Goal: Task Accomplishment & Management: Complete application form

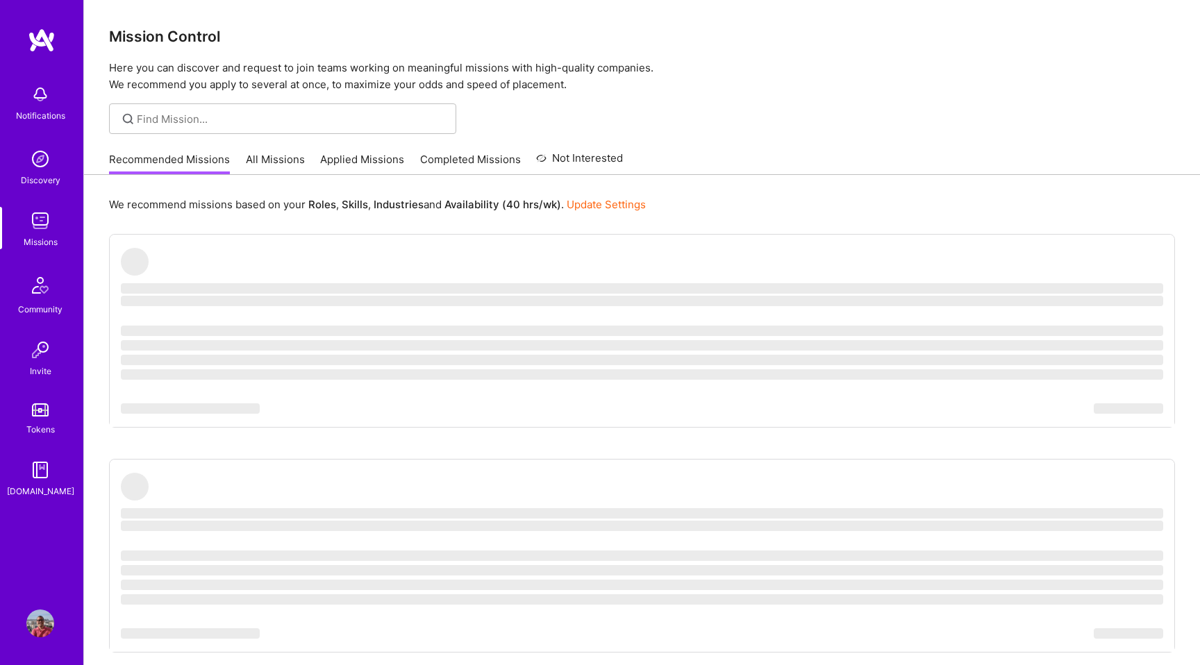
click at [288, 165] on link "All Missions" at bounding box center [275, 163] width 59 height 23
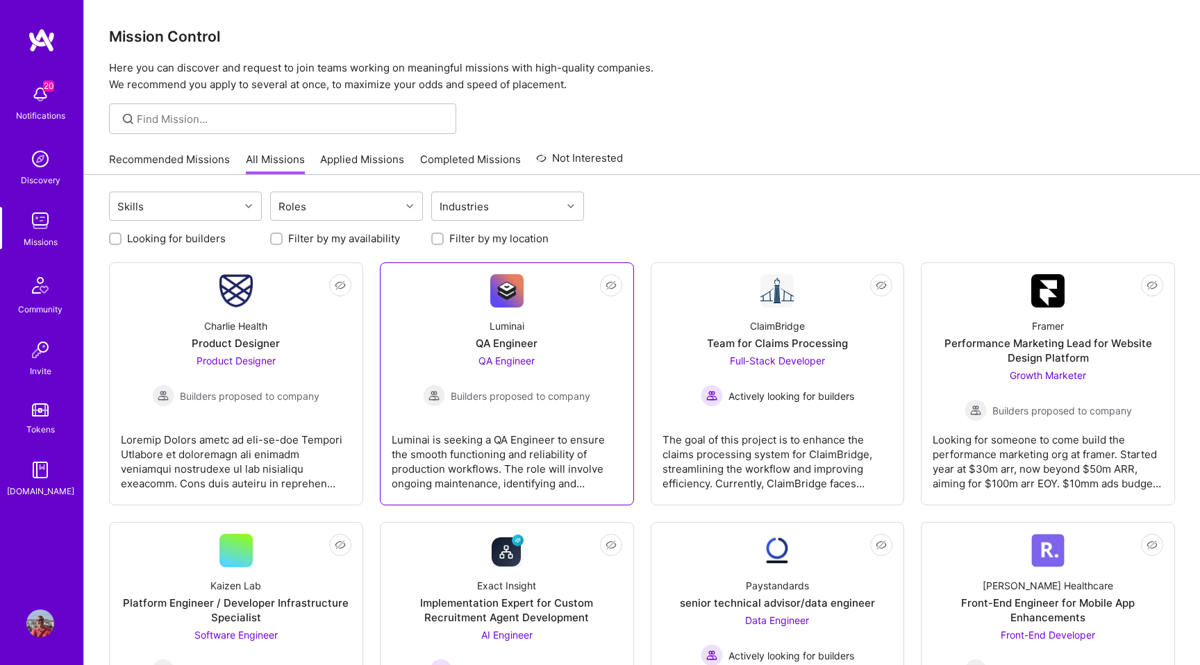
click at [449, 352] on div "Luminai QA Engineer QA Engineer Builders proposed to company" at bounding box center [507, 357] width 231 height 99
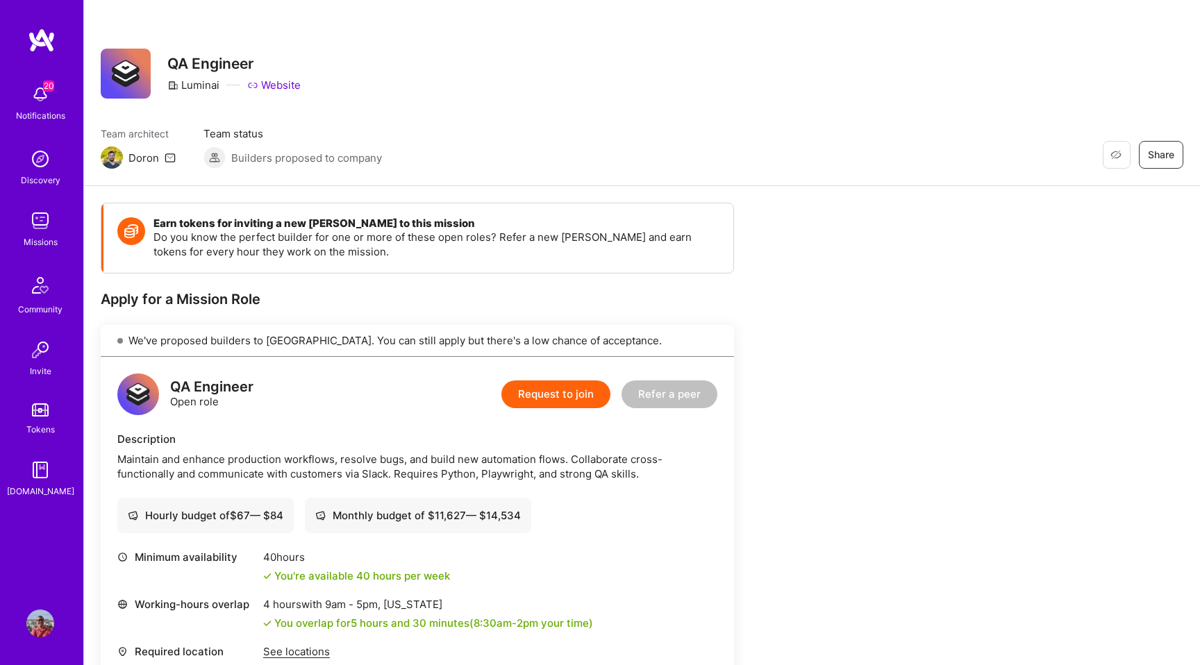
click at [579, 397] on button "Request to join" at bounding box center [555, 395] width 109 height 28
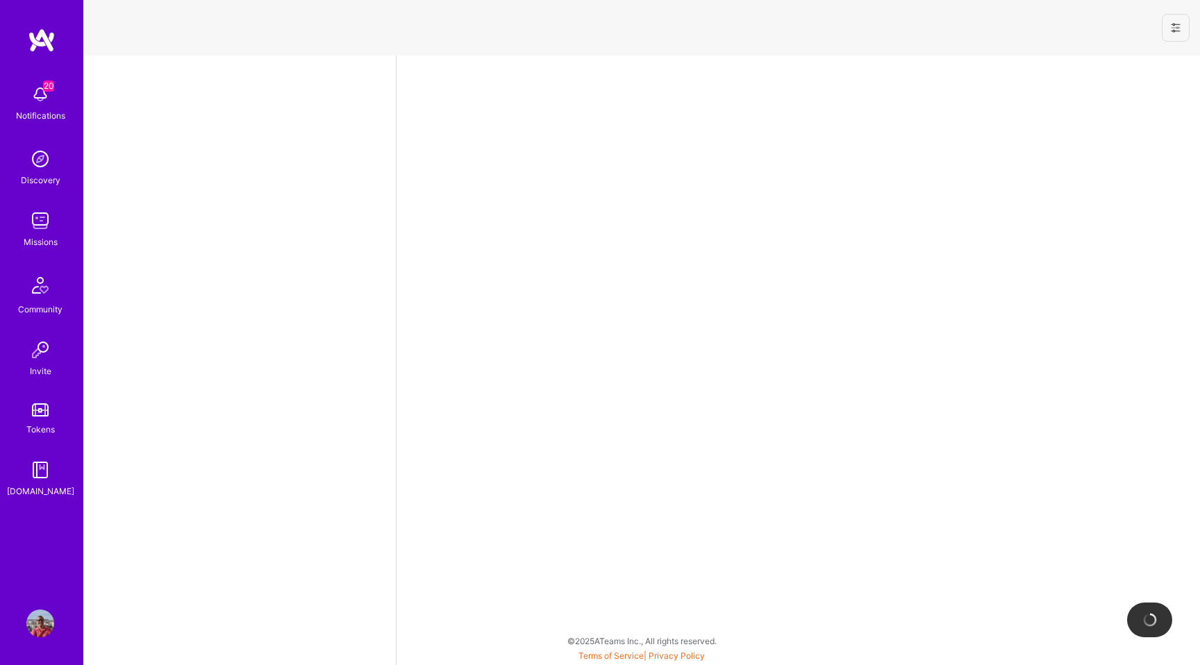
select select "US"
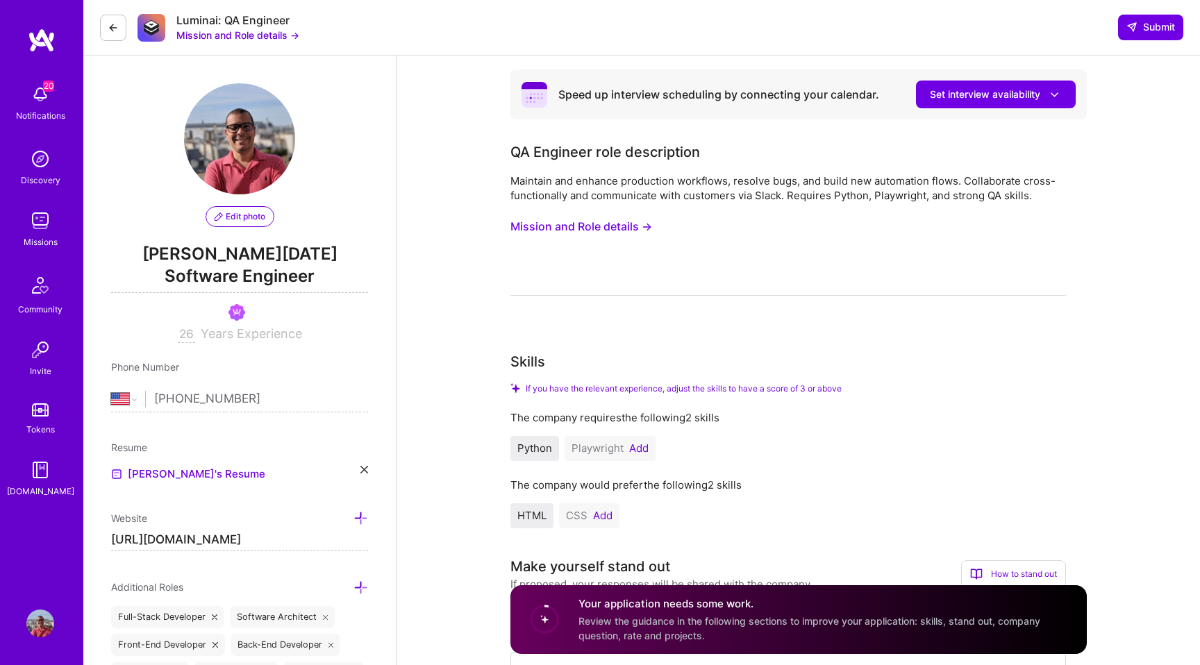
click at [48, 230] on img at bounding box center [40, 221] width 28 height 28
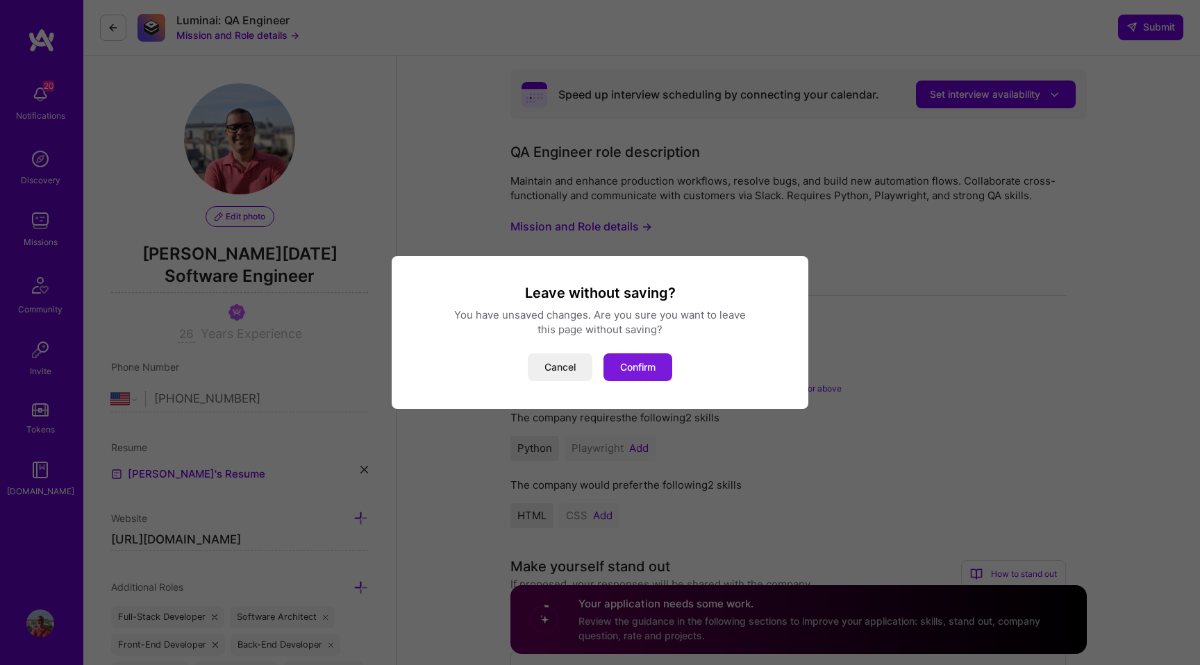
click at [628, 356] on button "Confirm" at bounding box center [638, 368] width 69 height 28
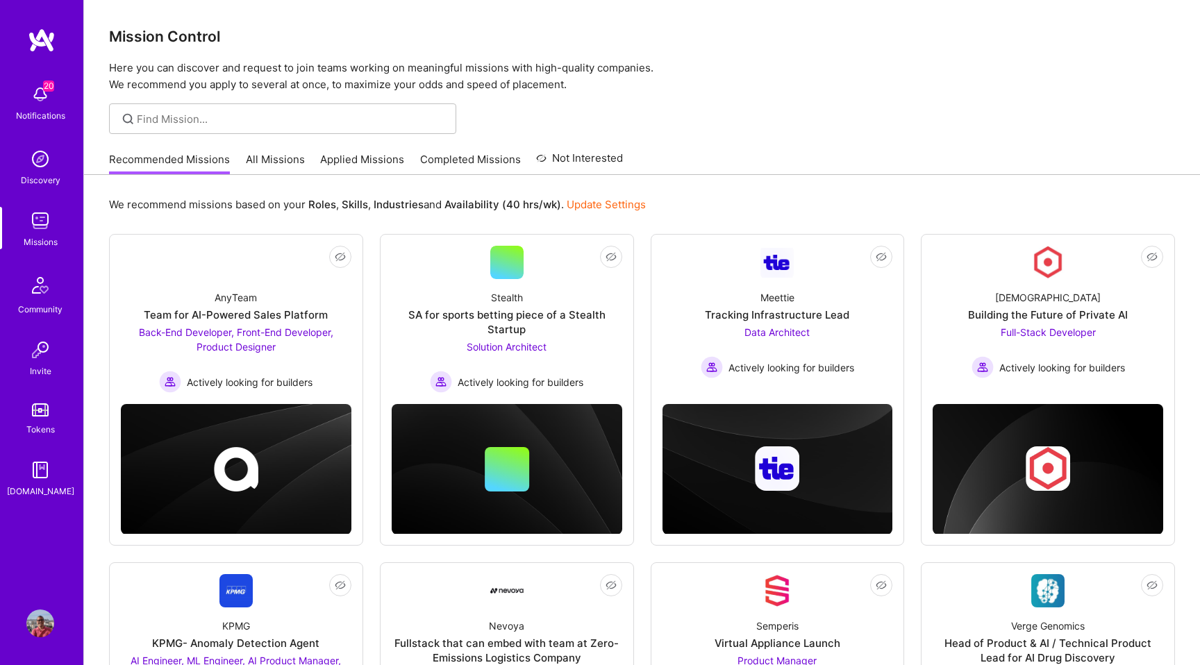
click at [298, 167] on link "All Missions" at bounding box center [275, 163] width 59 height 23
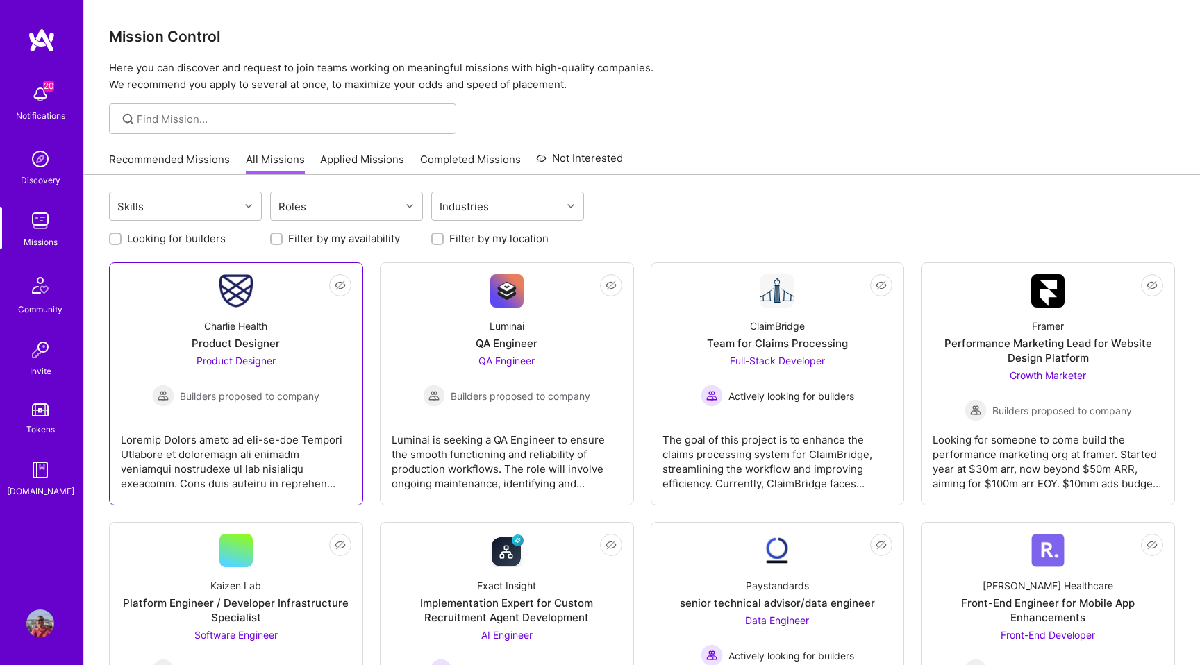
click at [322, 314] on div "Charlie Health Product Designer Product Designer Builders proposed to company" at bounding box center [236, 357] width 231 height 99
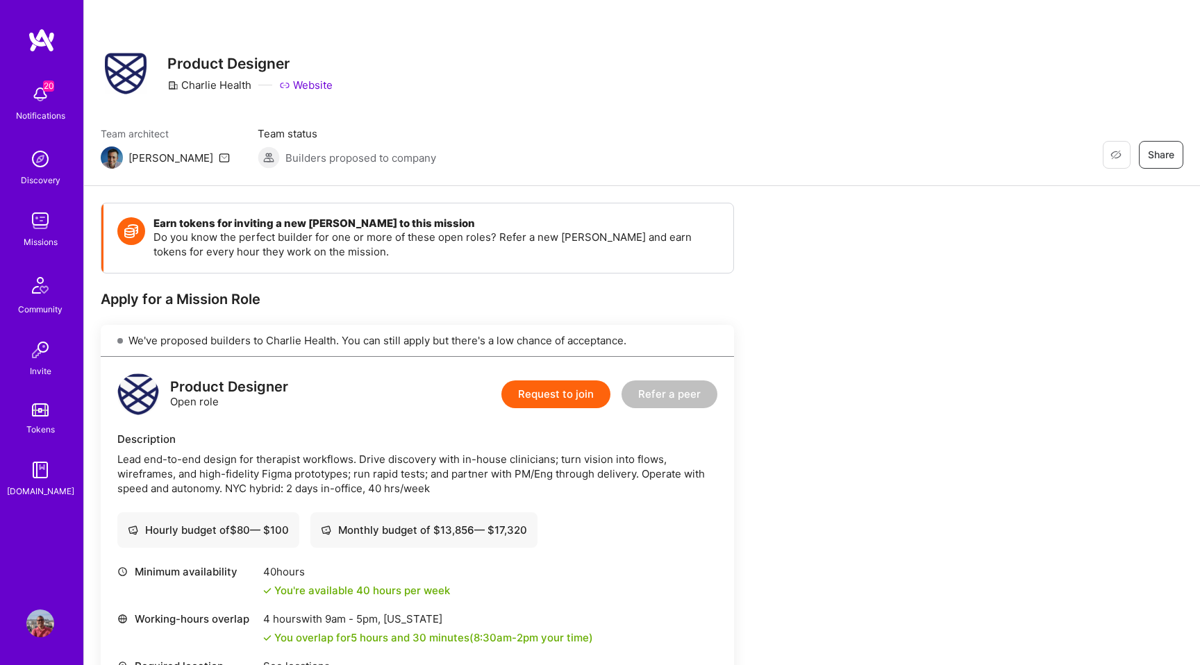
click at [543, 392] on button "Request to join" at bounding box center [555, 395] width 109 height 28
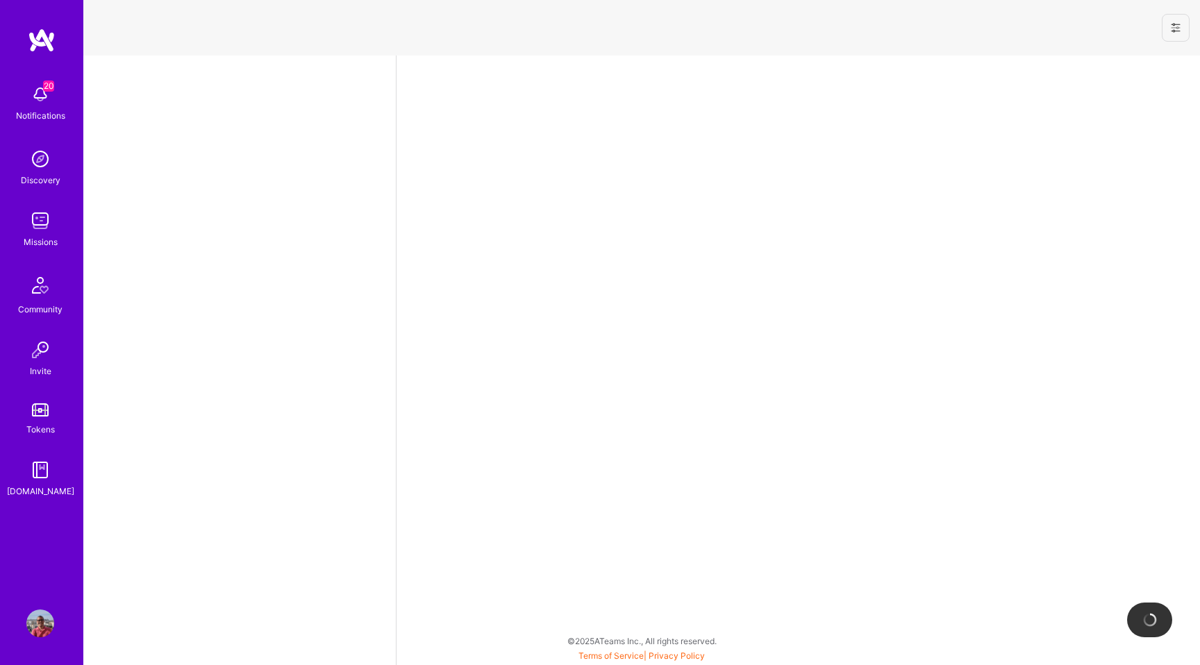
click at [40, 229] on img at bounding box center [40, 221] width 28 height 28
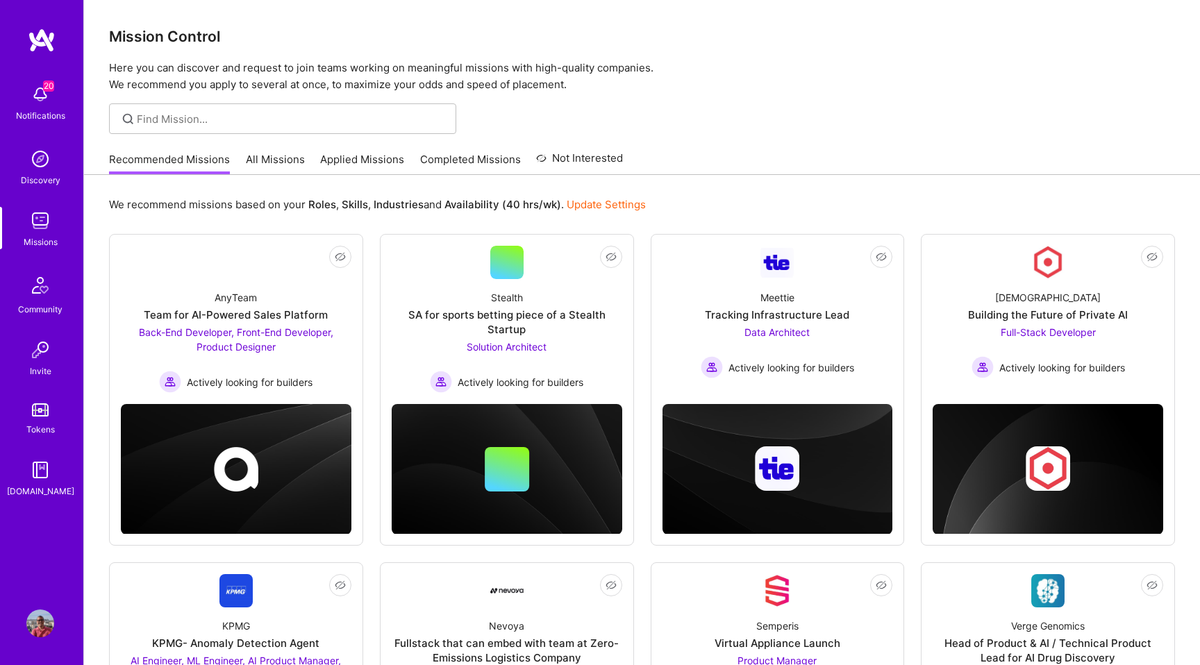
click at [285, 169] on link "All Missions" at bounding box center [275, 163] width 59 height 23
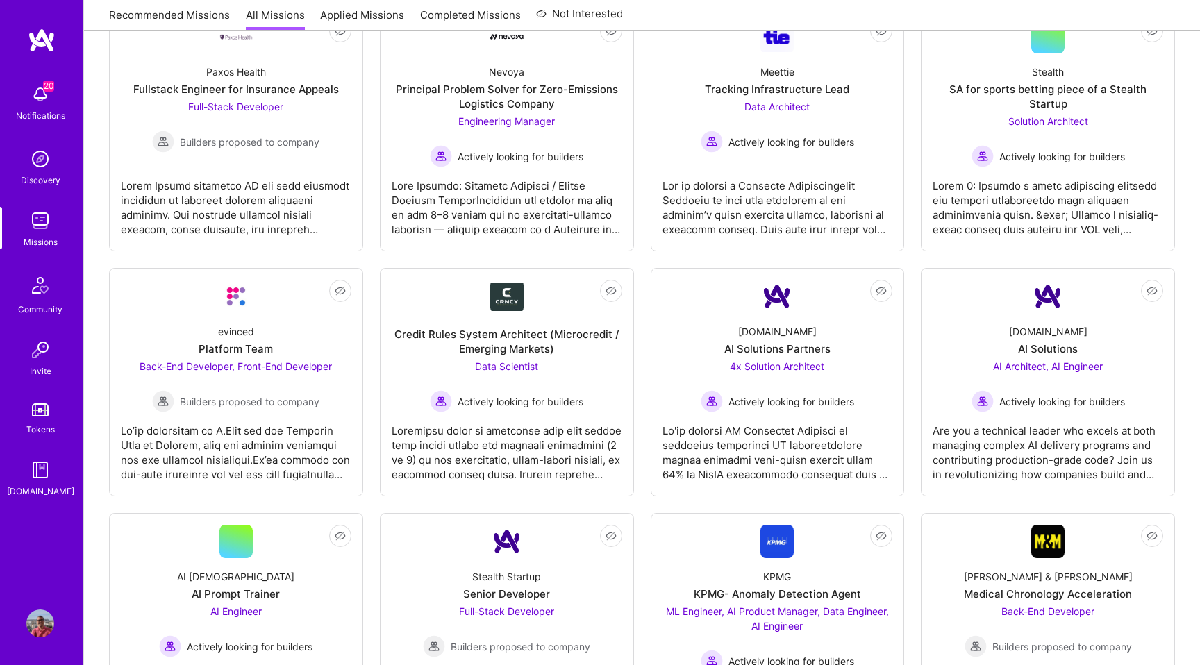
scroll to position [2370, 0]
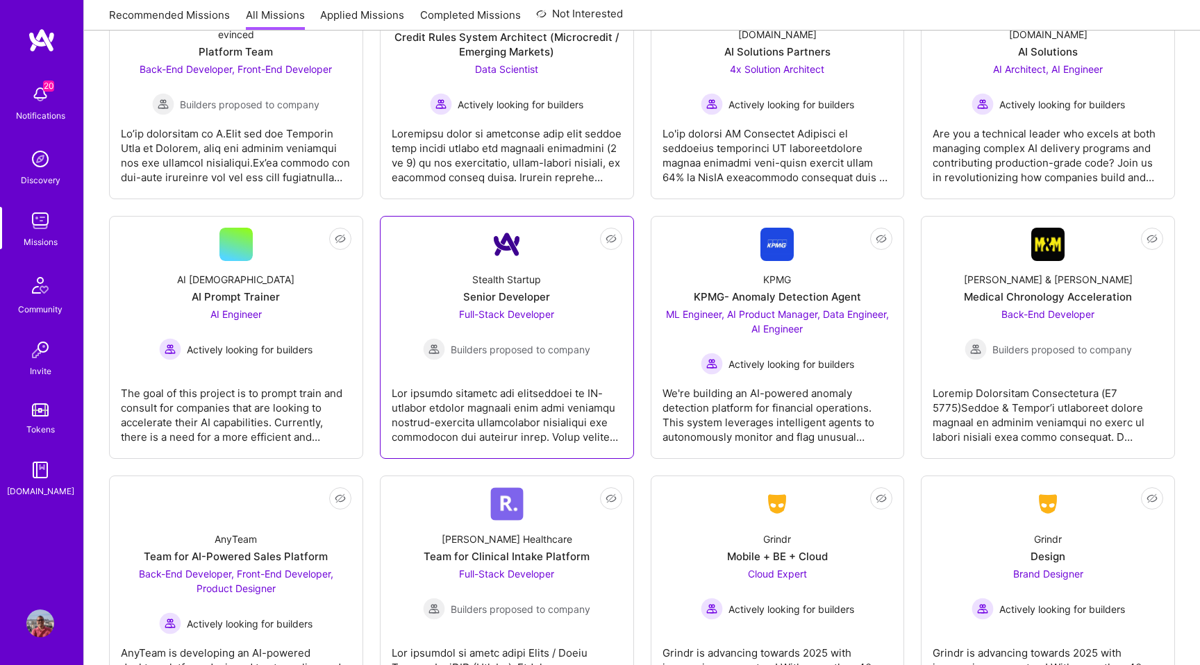
click at [551, 348] on span "Builders proposed to company" at bounding box center [521, 349] width 140 height 15
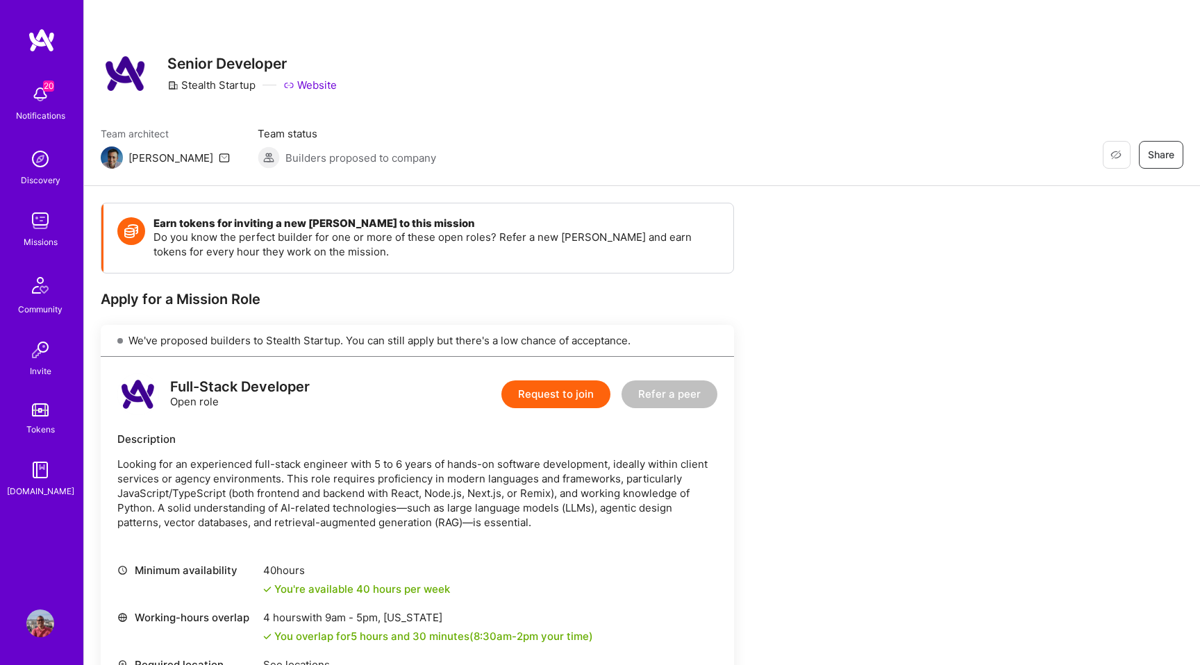
click at [536, 393] on button "Request to join" at bounding box center [555, 395] width 109 height 28
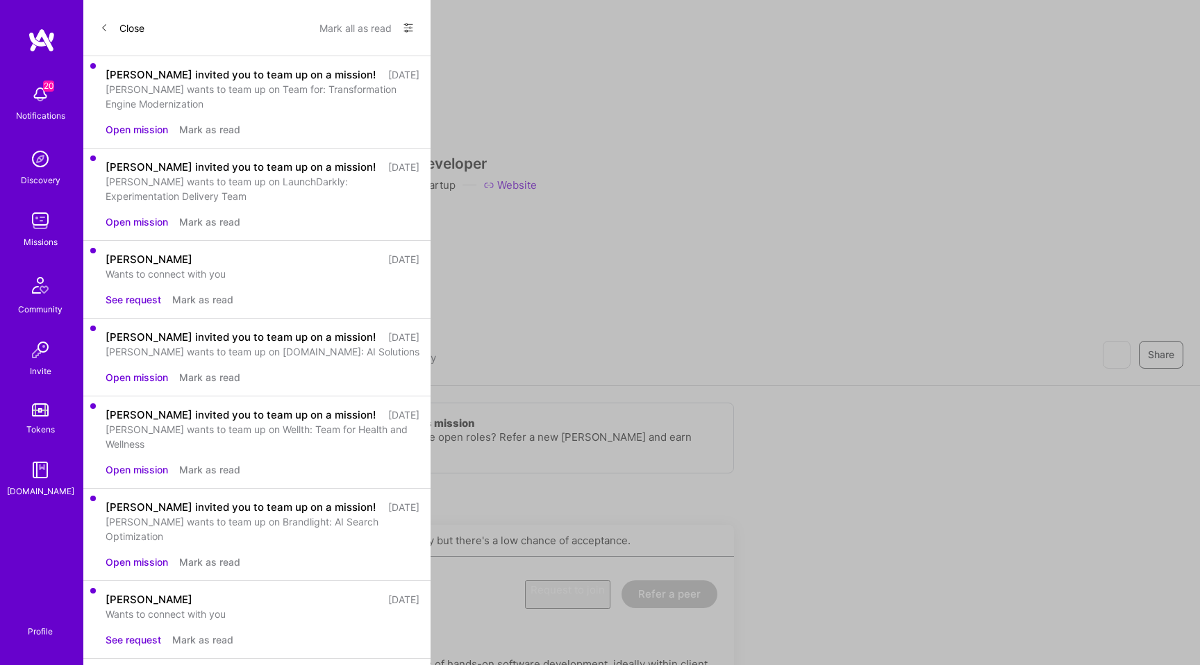
select select "US"
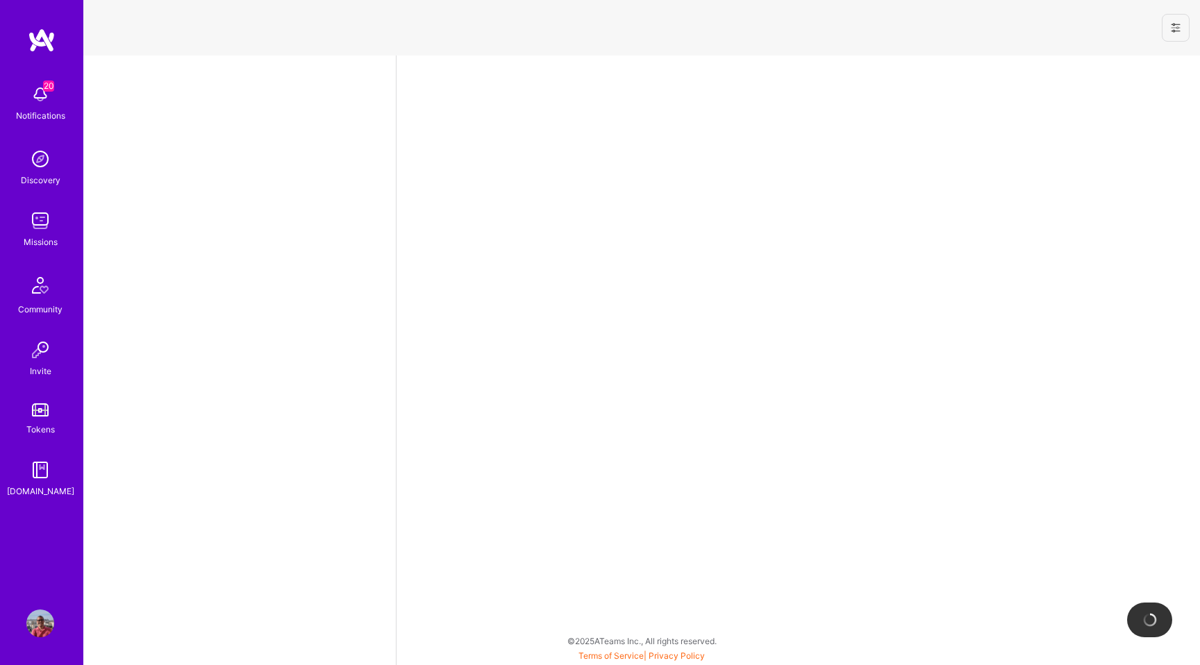
select select "US"
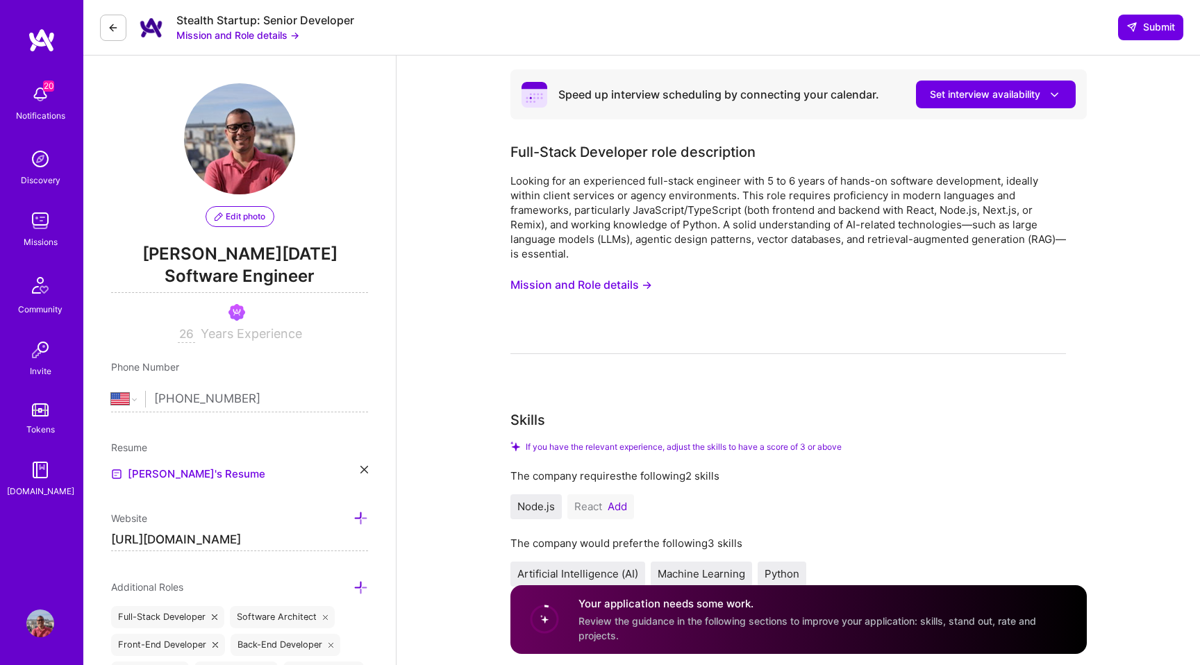
click at [40, 224] on img at bounding box center [40, 221] width 28 height 28
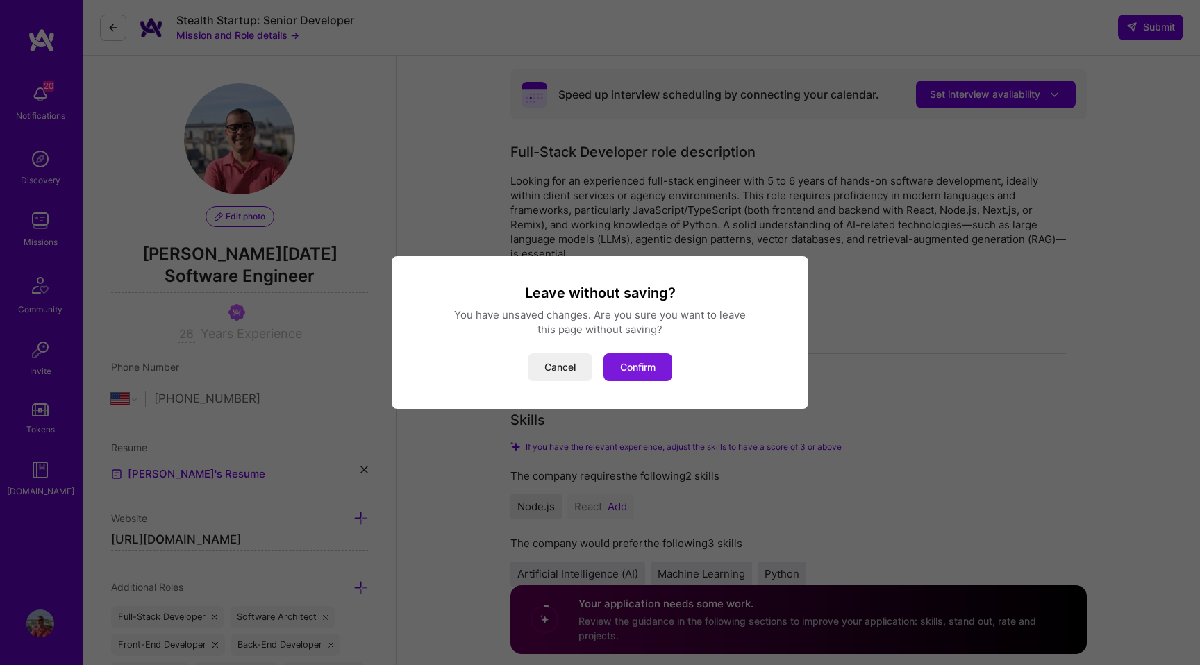
click at [633, 364] on button "Confirm" at bounding box center [638, 368] width 69 height 28
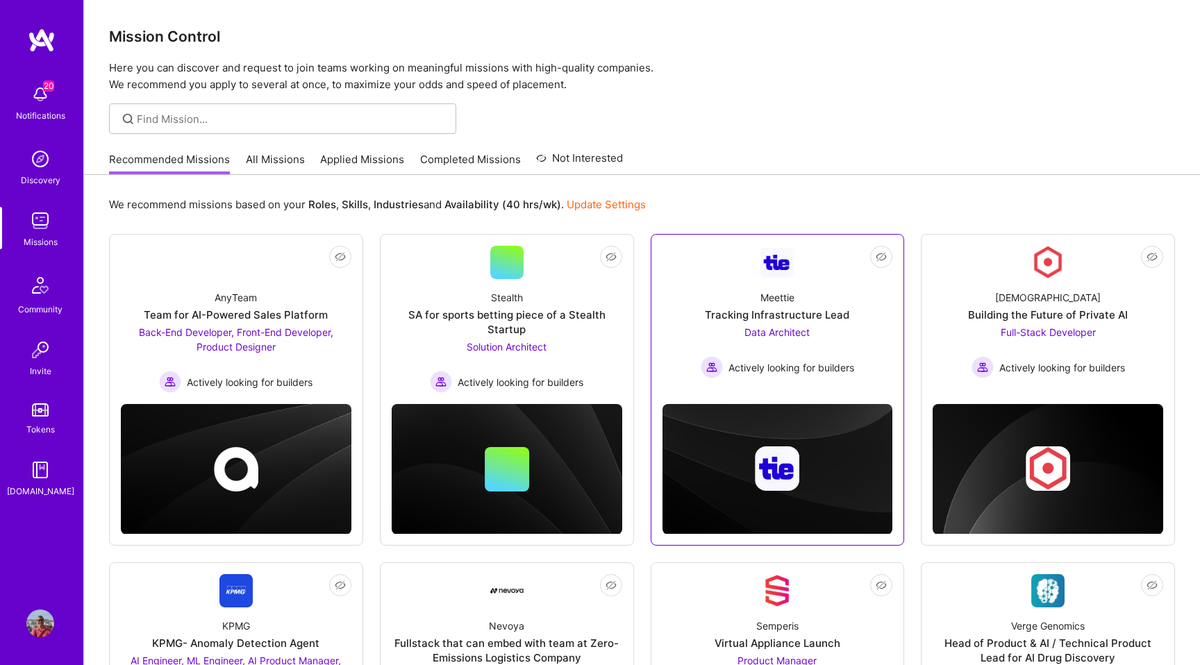
scroll to position [672, 0]
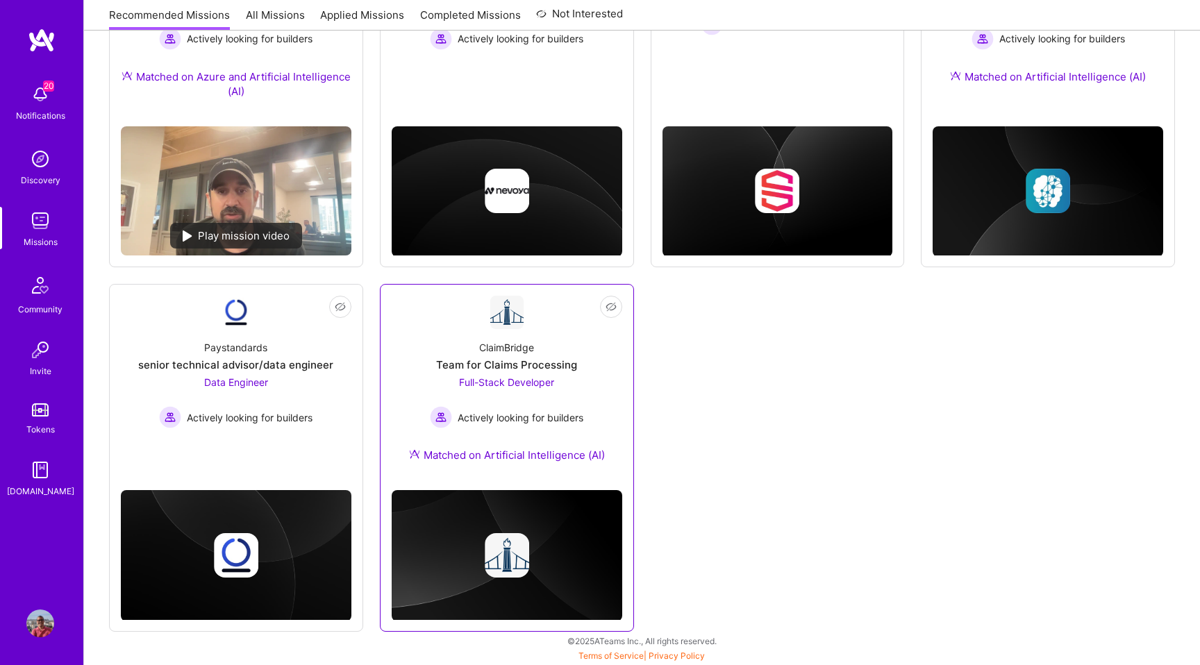
click at [578, 394] on div "Full-Stack Developer Actively looking for builders" at bounding box center [507, 401] width 154 height 53
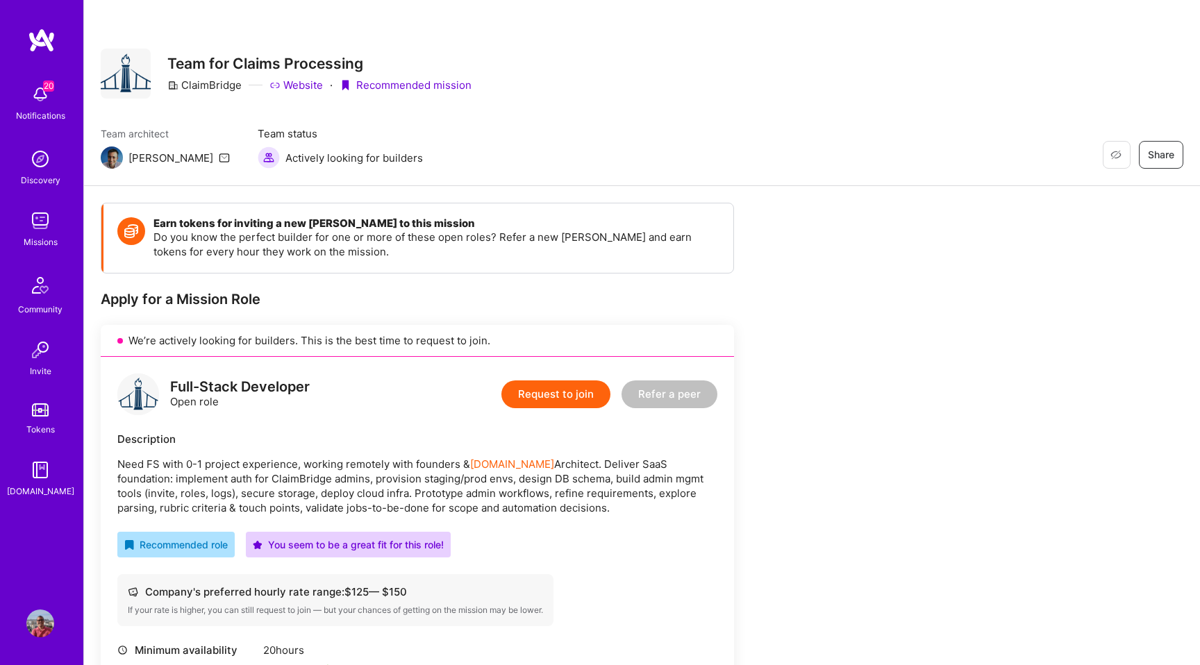
click at [553, 396] on button "Request to join" at bounding box center [555, 395] width 109 height 28
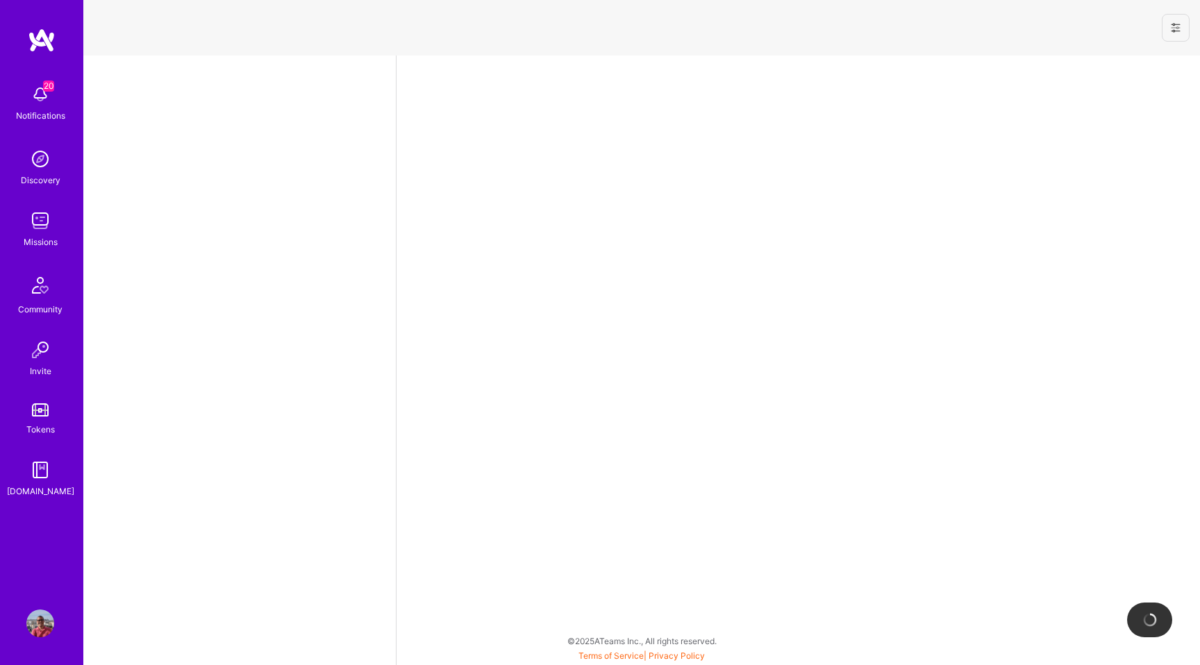
select select "US"
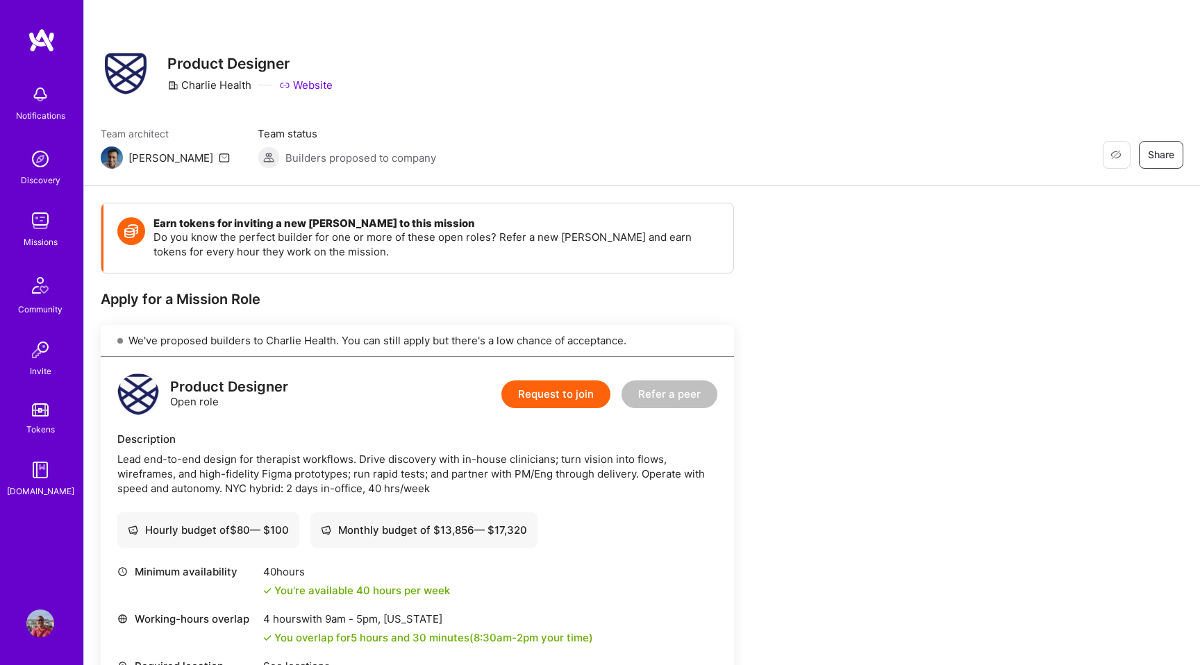
click at [564, 393] on button "Request to join" at bounding box center [555, 395] width 109 height 28
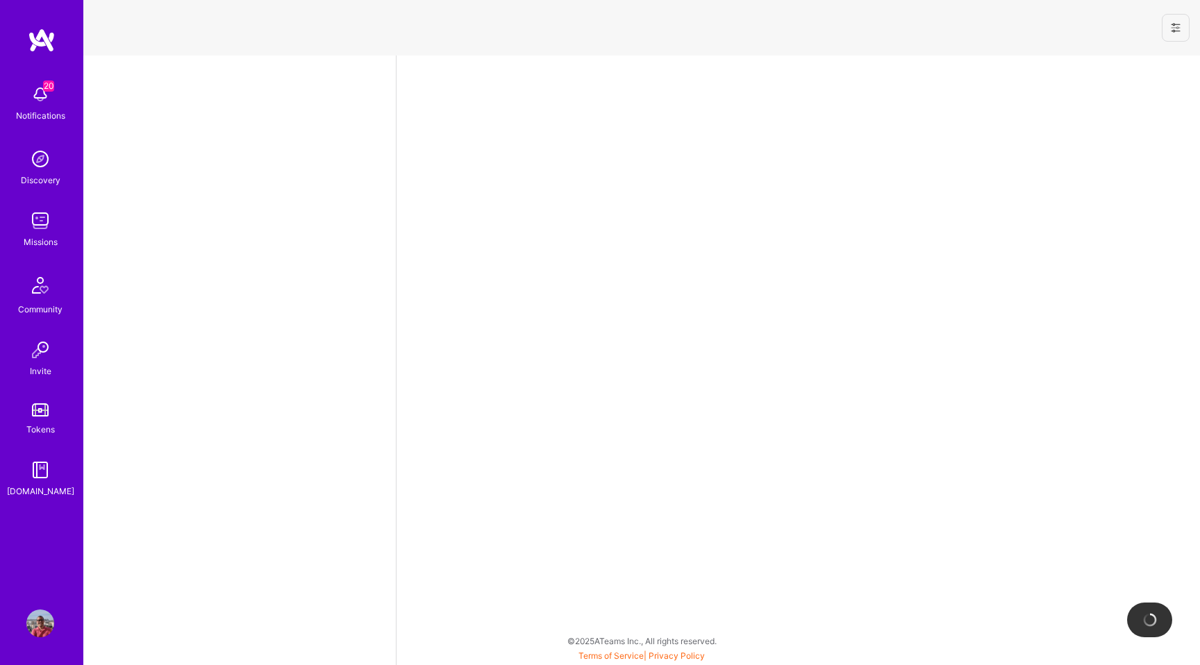
select select "US"
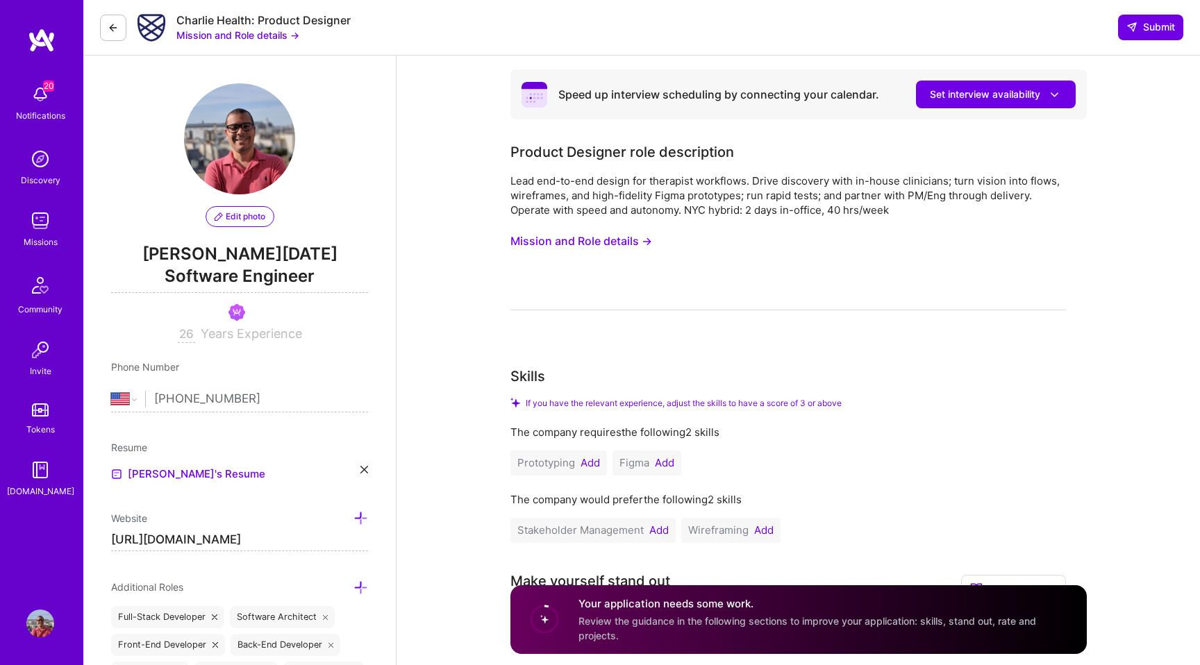
click at [51, 216] on img at bounding box center [40, 221] width 28 height 28
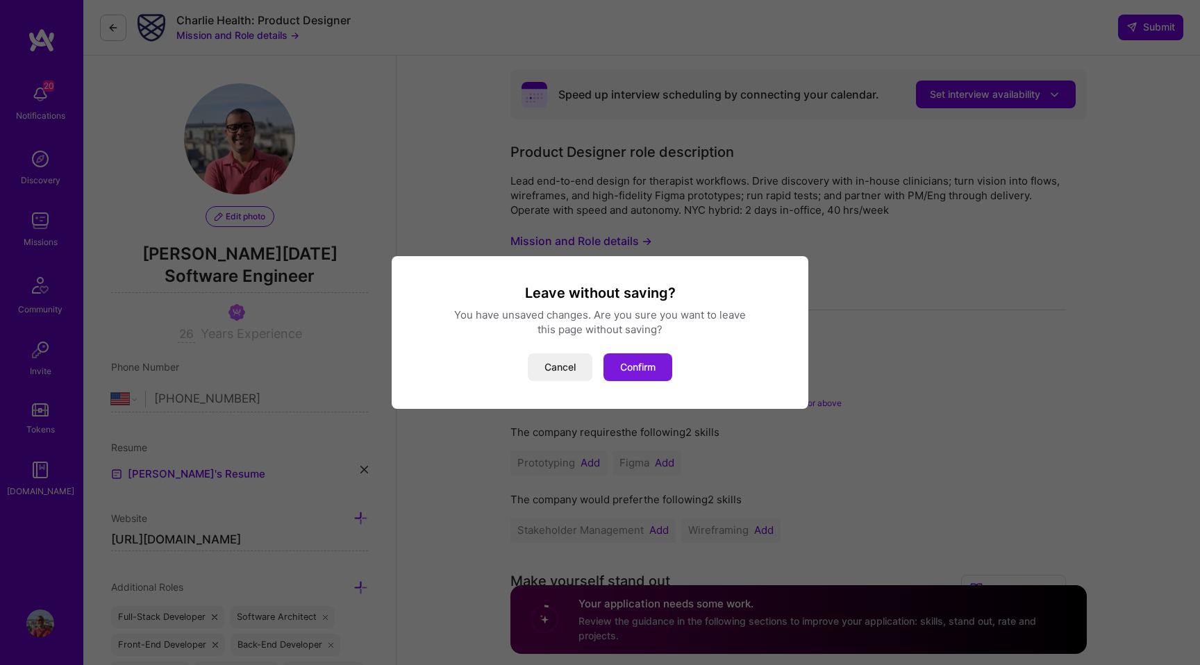
click at [651, 363] on button "Confirm" at bounding box center [638, 368] width 69 height 28
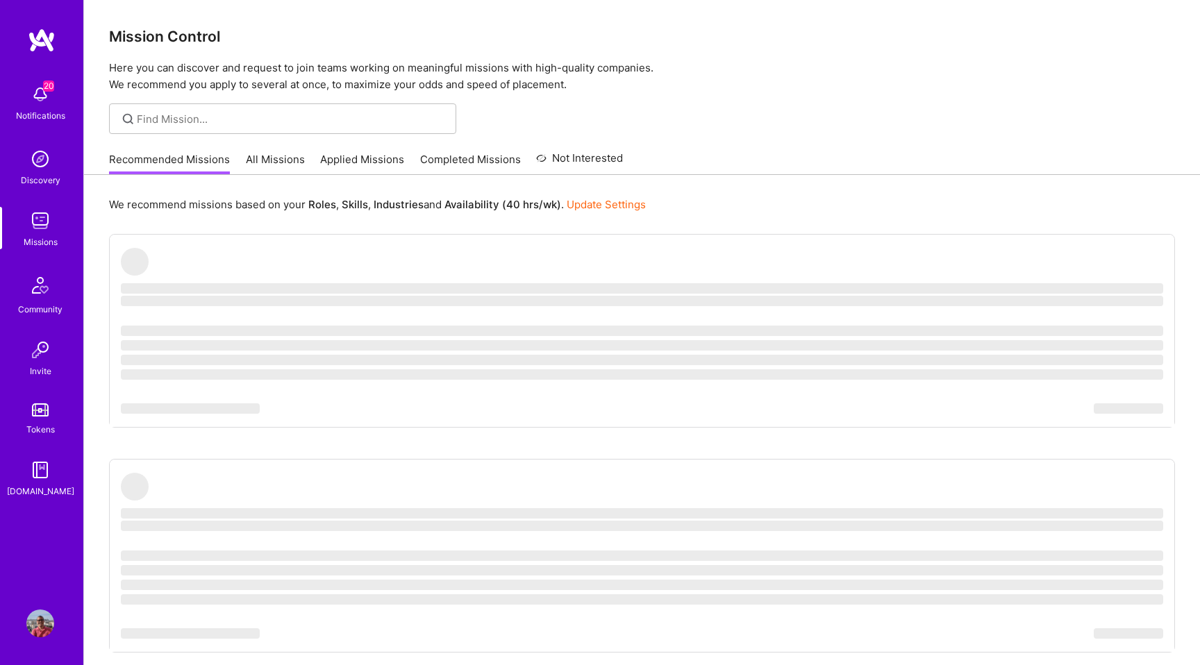
click at [289, 163] on link "All Missions" at bounding box center [275, 163] width 59 height 23
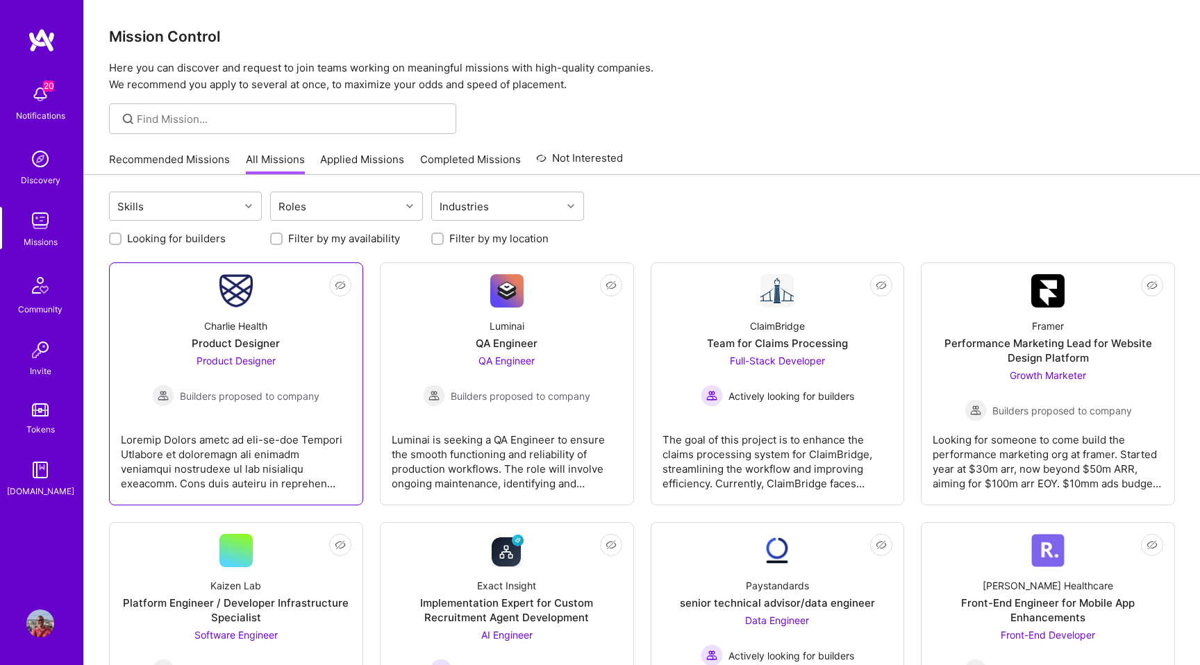
click at [288, 325] on div "Charlie Health Product Designer Product Designer Builders proposed to company" at bounding box center [236, 357] width 231 height 99
click at [469, 325] on div "Luminai QA Engineer QA Engineer Builders proposed to company" at bounding box center [507, 357] width 231 height 99
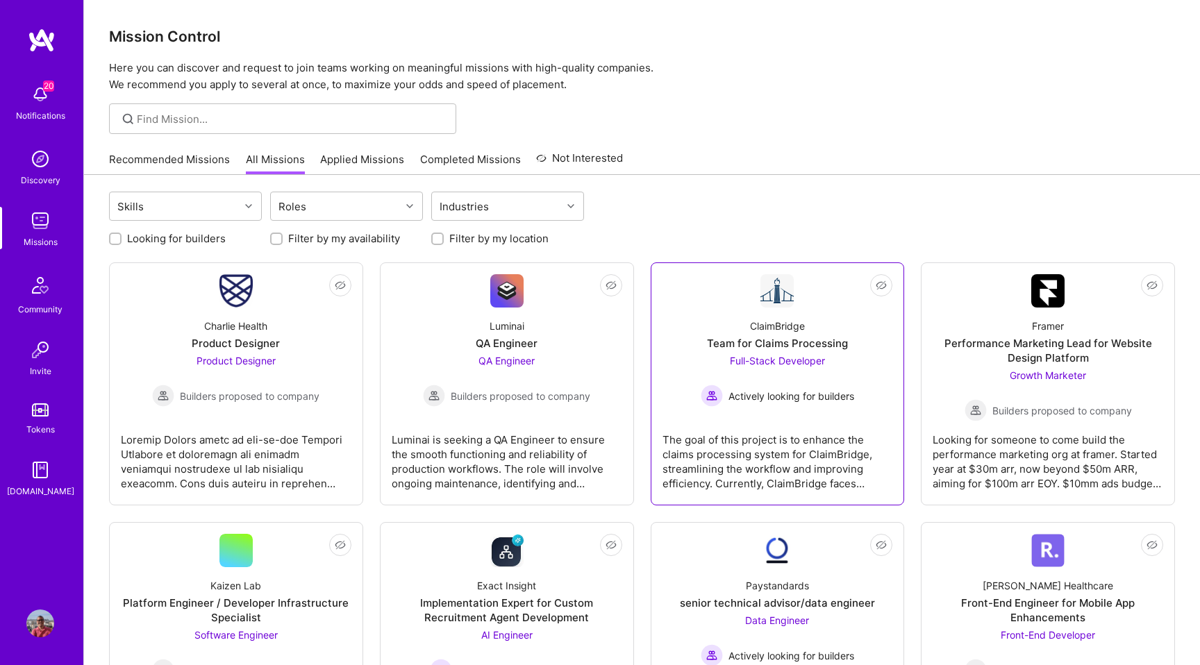
click at [703, 331] on div "ClaimBridge Team for Claims Processing Full-Stack Developer Actively looking fo…" at bounding box center [778, 357] width 231 height 99
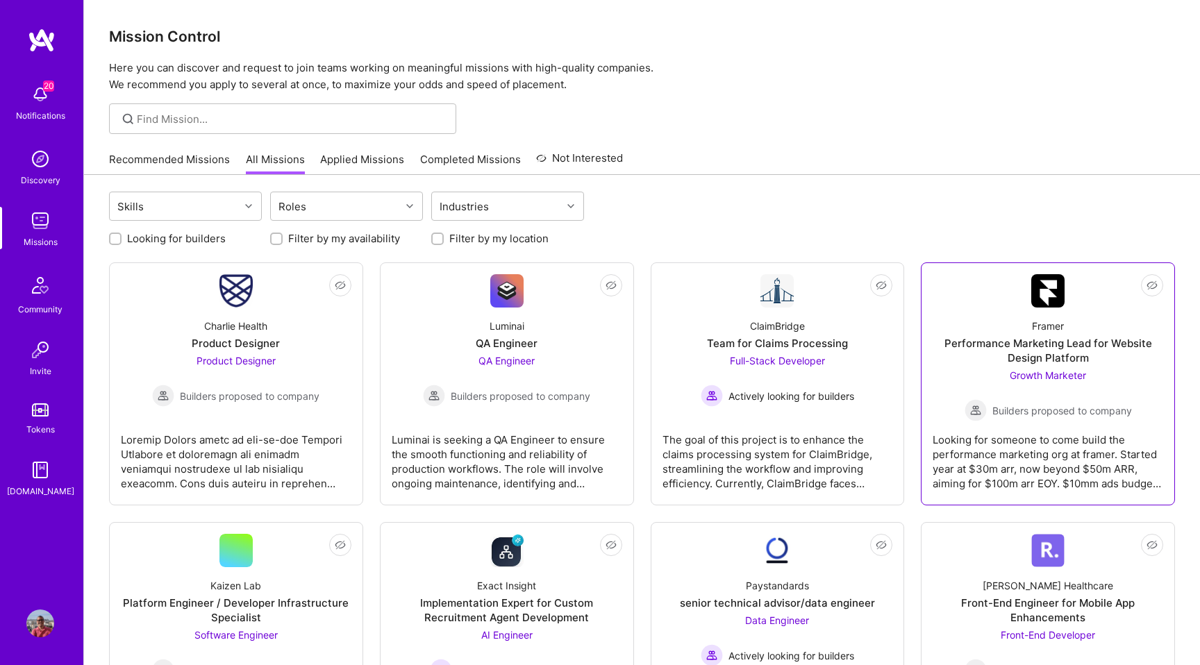
click at [975, 333] on div "Framer Performance Marketing Lead for Website Design Platform Growth Marketer B…" at bounding box center [1048, 365] width 231 height 114
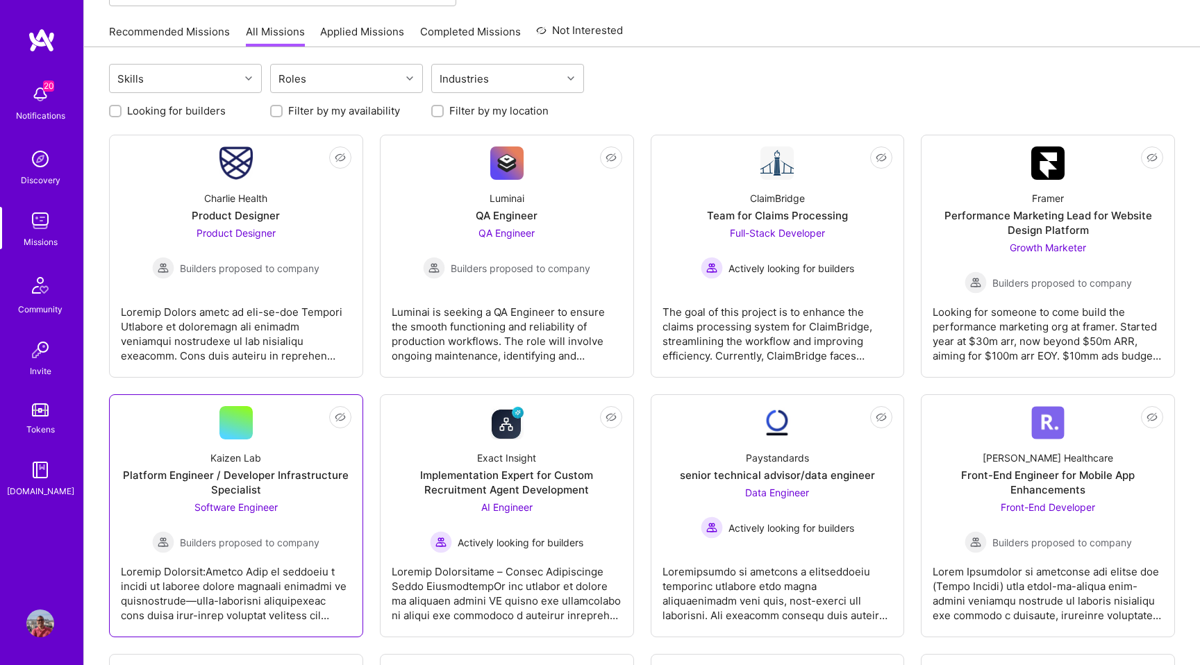
scroll to position [146, 0]
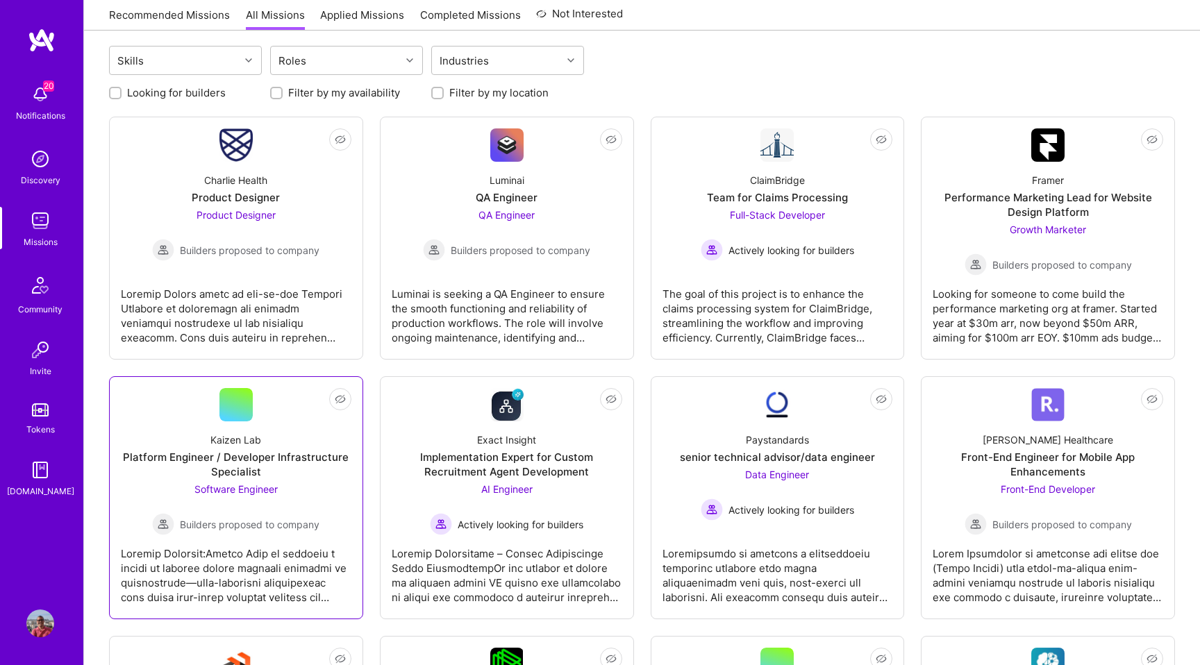
click at [199, 436] on div "Kaizen Lab Platform Engineer / Developer Infrastructure Specialist Software Eng…" at bounding box center [236, 479] width 231 height 114
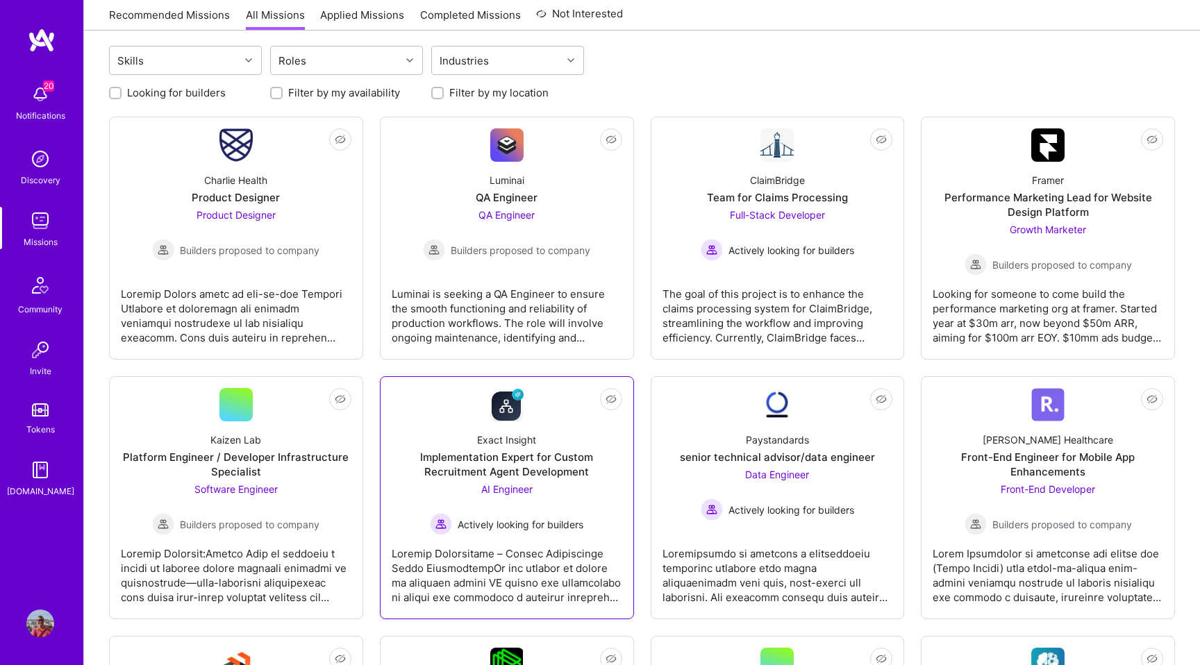
click at [513, 435] on div "Exact Insight" at bounding box center [506, 440] width 59 height 15
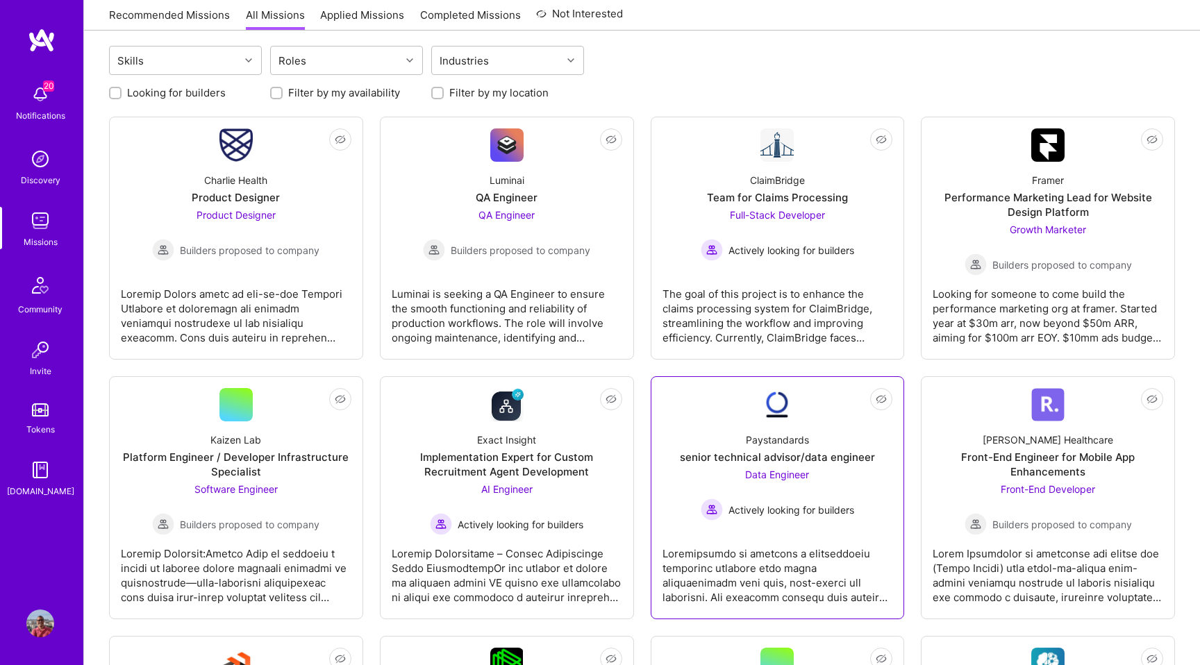
click at [723, 424] on div "Paystandards senior technical advisor/data engineer Data Engineer Actively look…" at bounding box center [778, 471] width 231 height 99
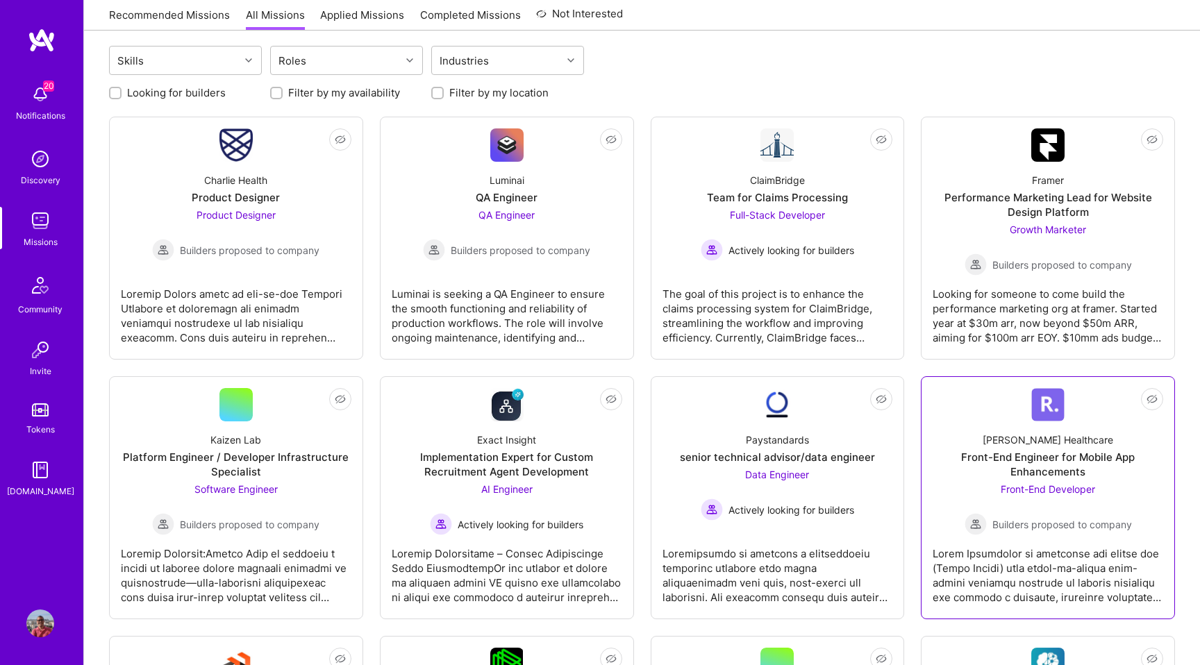
click at [997, 415] on link "Not Interested Roger Healthcare Front-End Engineer for Mobile App Enhancements …" at bounding box center [1048, 497] width 231 height 219
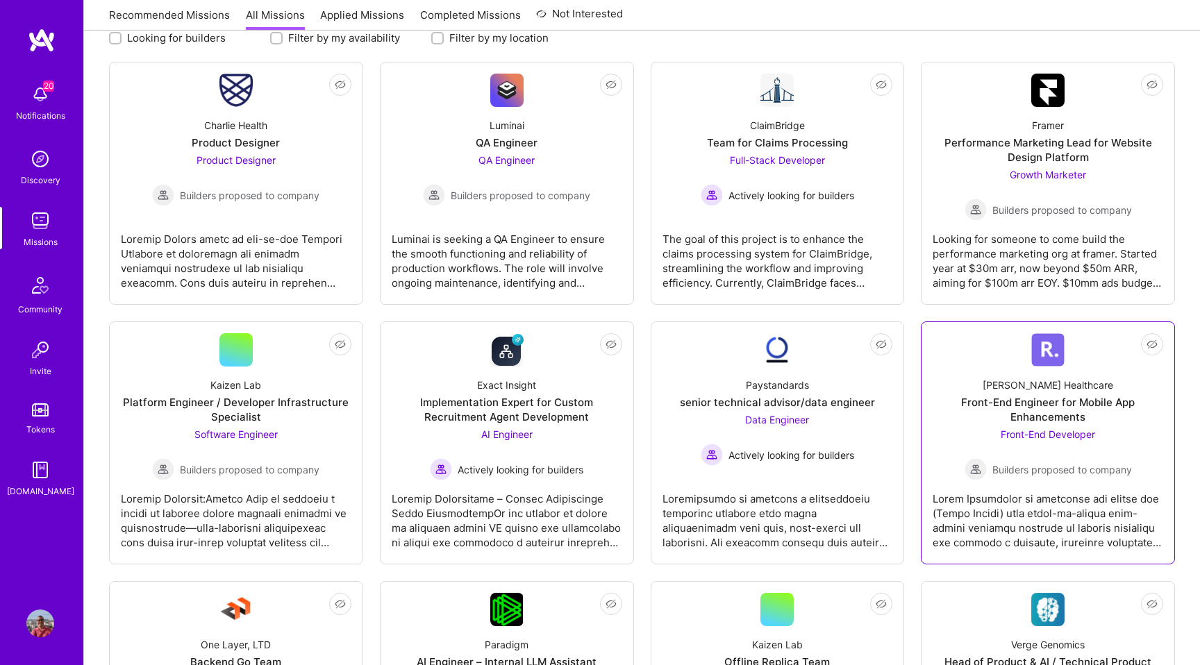
scroll to position [303, 0]
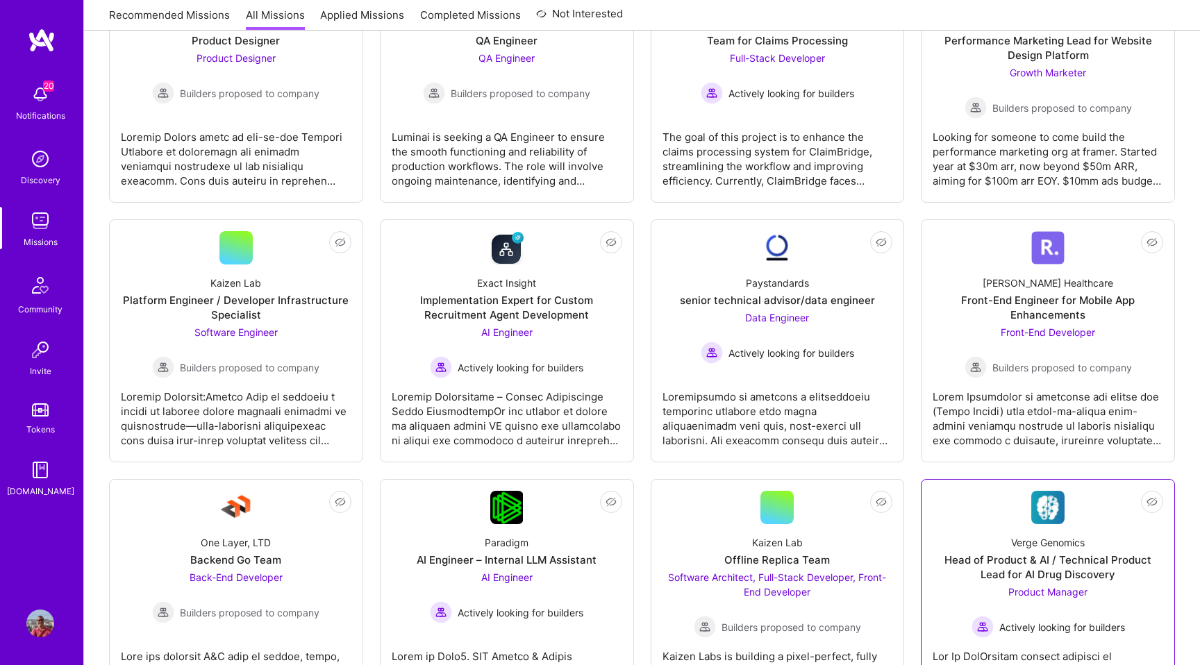
click at [977, 503] on link "Not Interested Verge Genomics Head of Product & AI / Technical Product Lead for…" at bounding box center [1048, 600] width 231 height 219
click at [714, 528] on div "Kaizen Lab Offline Replica Team Software Architect, Full-Stack Developer, Front…" at bounding box center [778, 581] width 231 height 114
click at [541, 522] on link "Not Interested Paradigm AI Engineer – Internal LLM Assistant AI Engineer Active…" at bounding box center [507, 600] width 231 height 219
click at [292, 517] on link "Not Interested One Layer, LTD Backend Go Team Back-End Developer Builders propo…" at bounding box center [236, 600] width 231 height 219
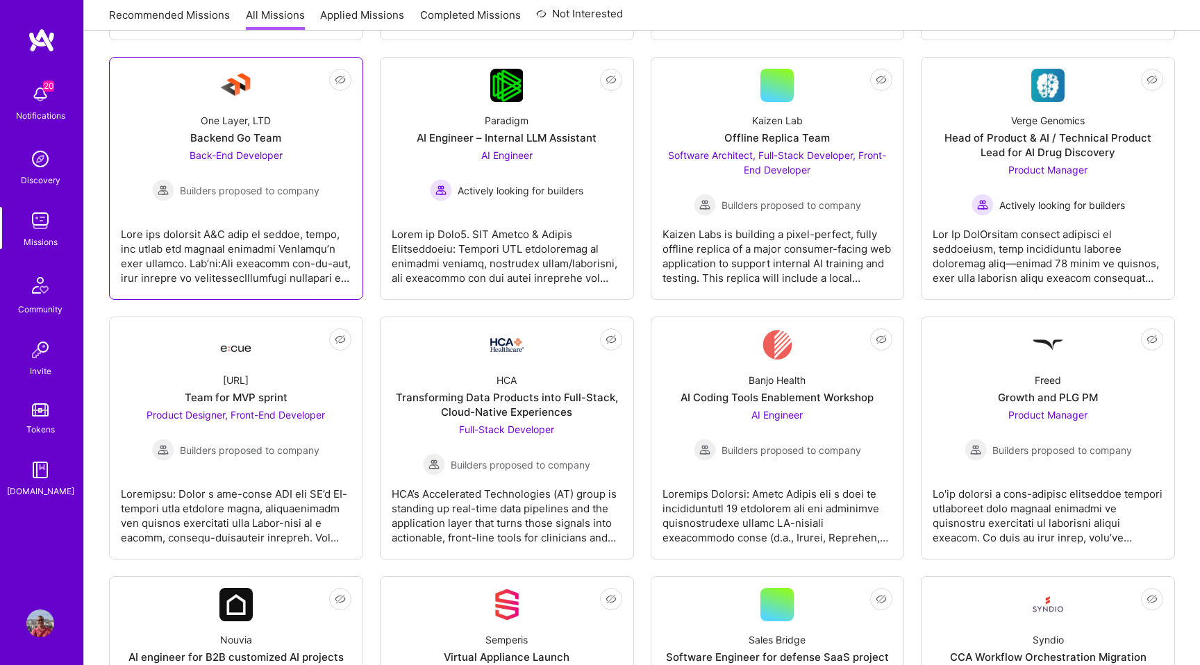
scroll to position [930, 0]
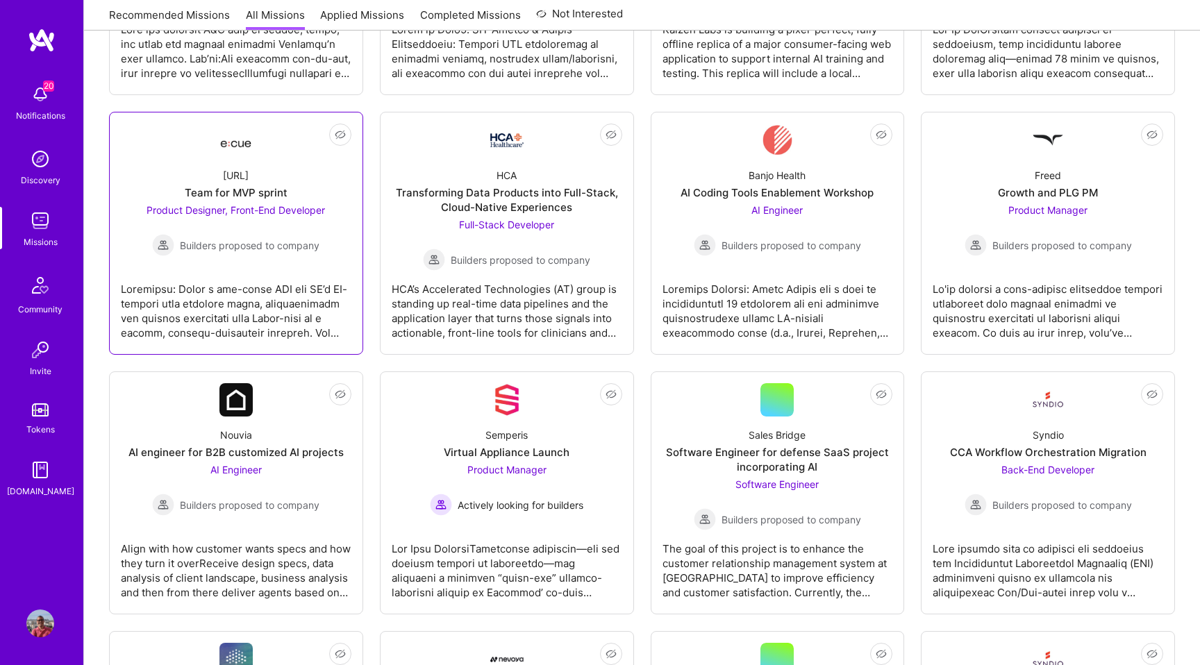
click at [285, 288] on div at bounding box center [236, 305] width 231 height 69
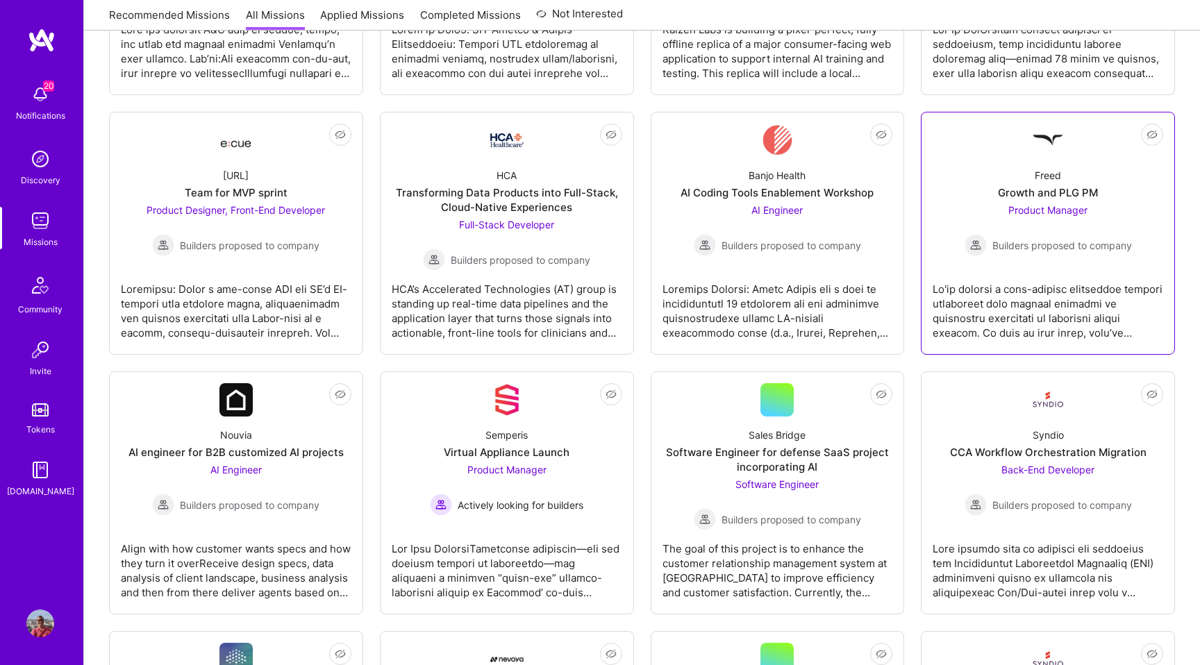
click at [796, 185] on div "AI Coding Tools Enablement Workshop" at bounding box center [777, 192] width 193 height 15
click at [1025, 155] on link "Not Interested Freed Growth and PLG PM Product Manager Builders proposed to com…" at bounding box center [1048, 233] width 231 height 219
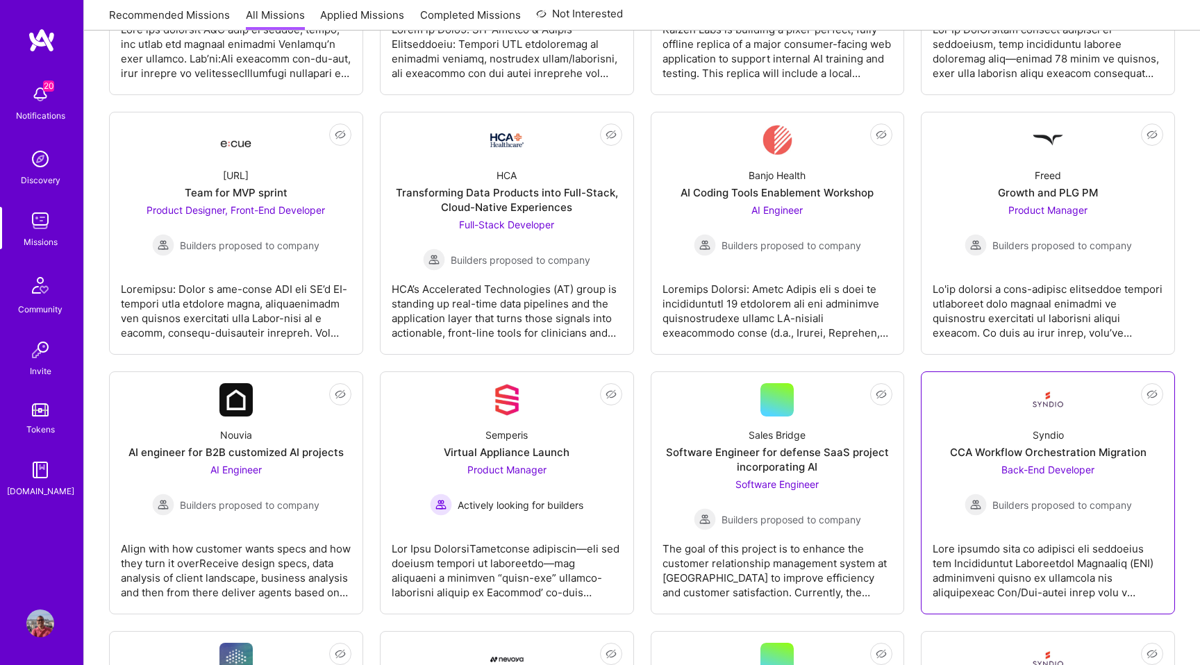
click at [1034, 456] on div "CCA Workflow Orchestration Migration" at bounding box center [1048, 452] width 197 height 15
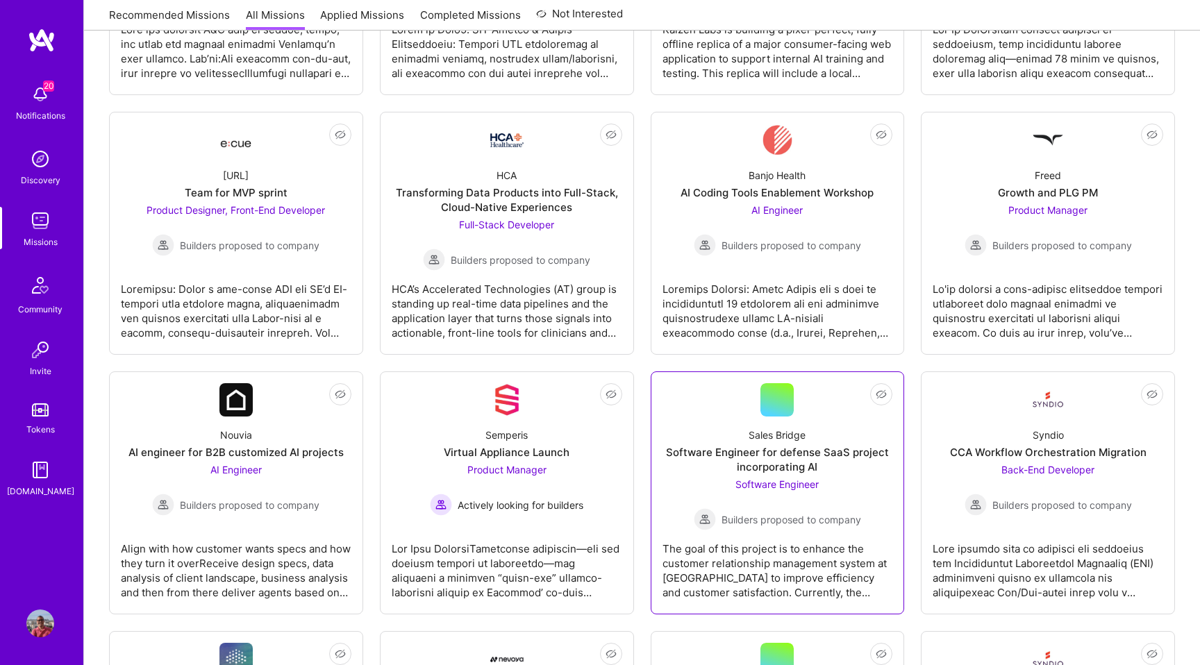
click at [846, 427] on div "Sales Bridge Software Engineer for defense SaaS project incorporating AI Softwa…" at bounding box center [778, 474] width 231 height 114
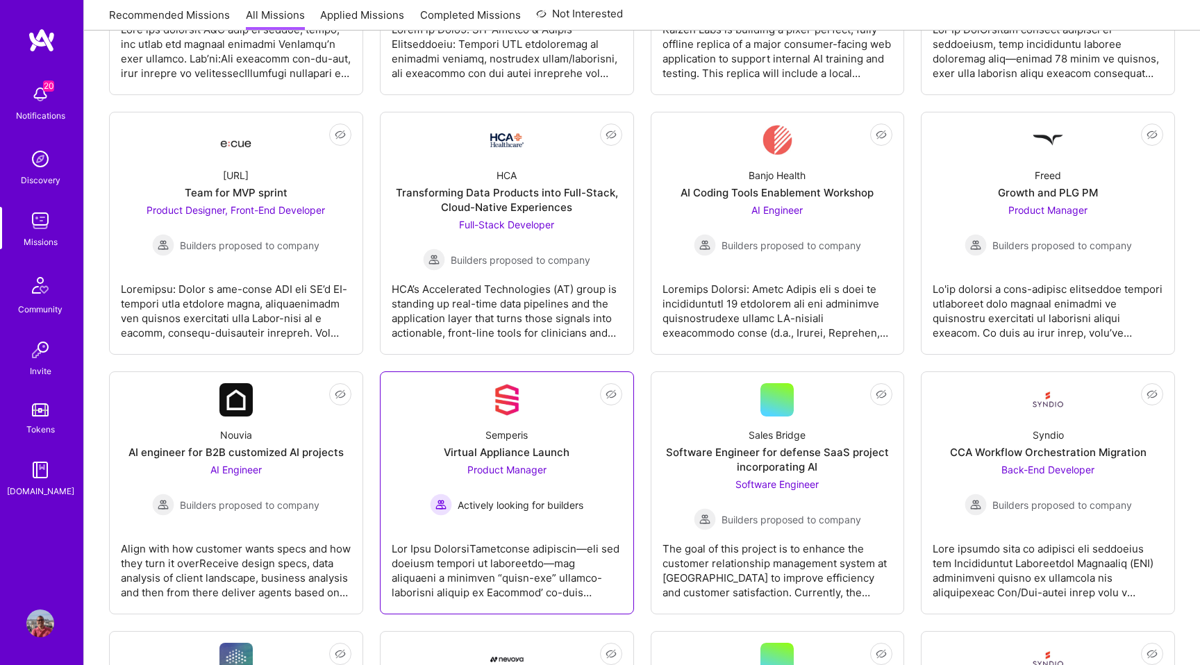
click at [573, 440] on div "Semperis Virtual Appliance Launch Product Manager Actively looking for builders" at bounding box center [507, 466] width 231 height 99
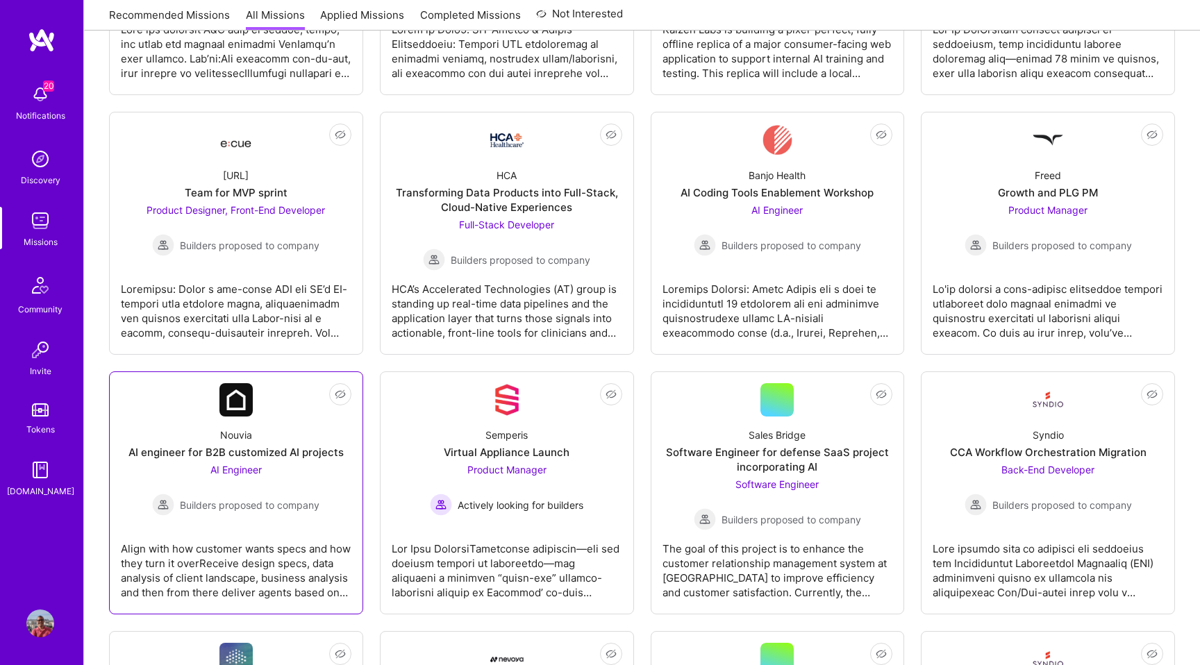
click at [295, 426] on div "Nouvia AI engineer for B2B customized AI projects AI Engineer Builders proposed…" at bounding box center [236, 466] width 231 height 99
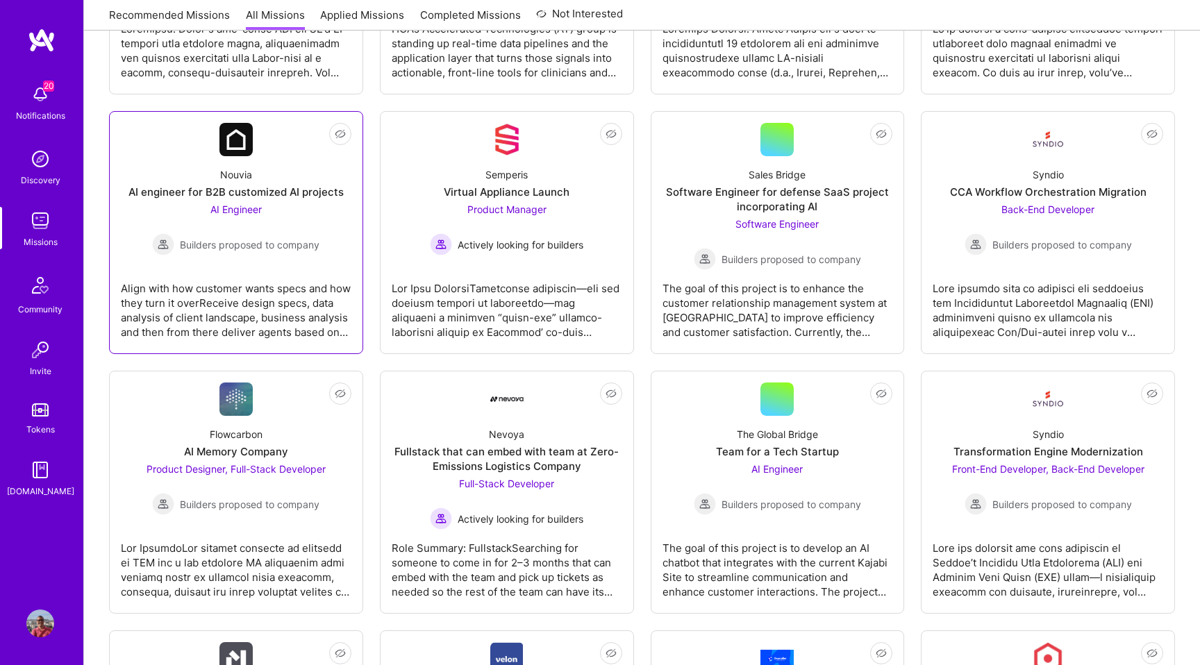
scroll to position [1288, 0]
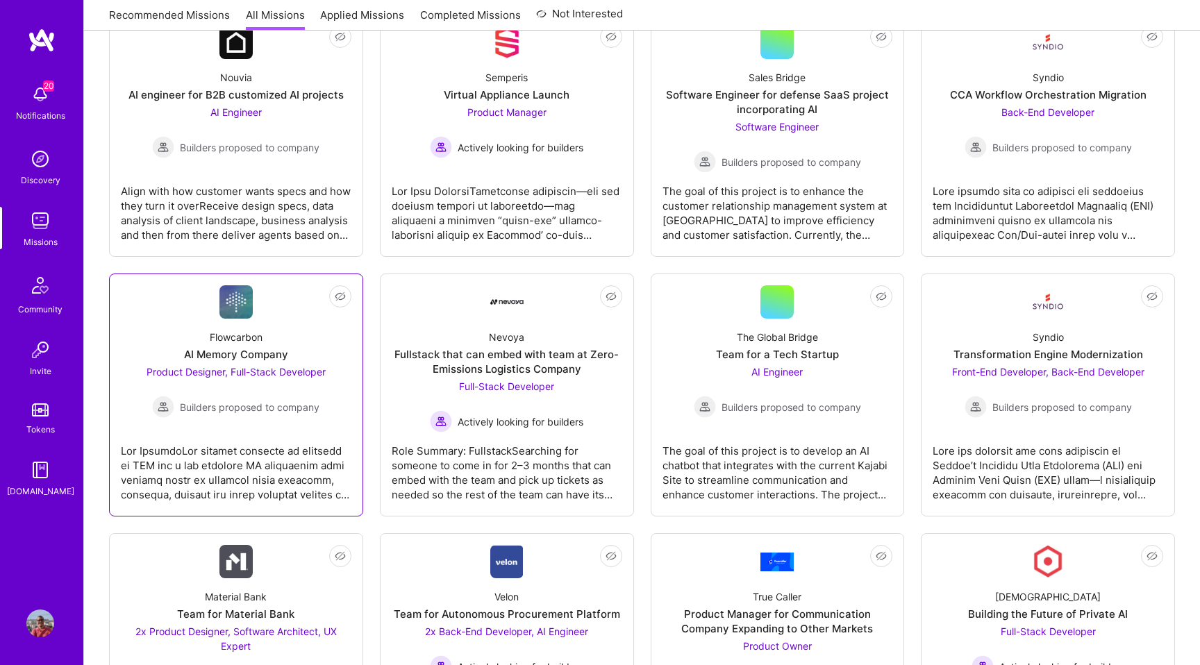
click at [273, 377] on span "Product Designer, Full-Stack Developer" at bounding box center [236, 372] width 179 height 12
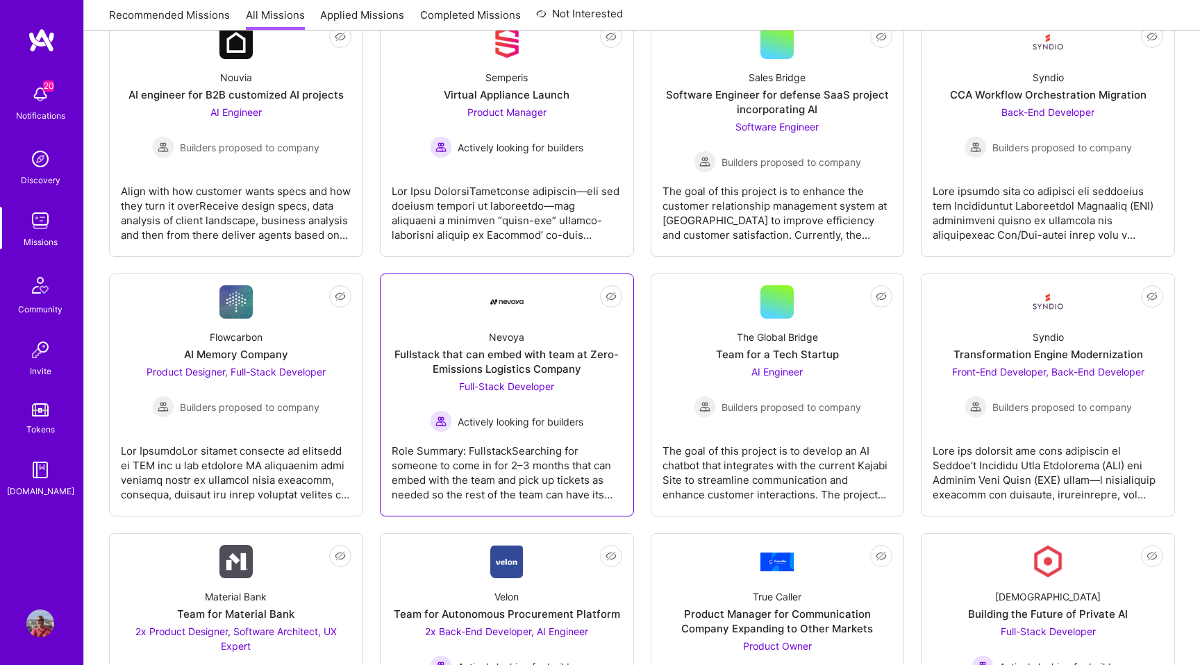
click at [539, 369] on div "Fullstack that can embed with team at Zero-Emissions Logistics Company" at bounding box center [507, 361] width 231 height 29
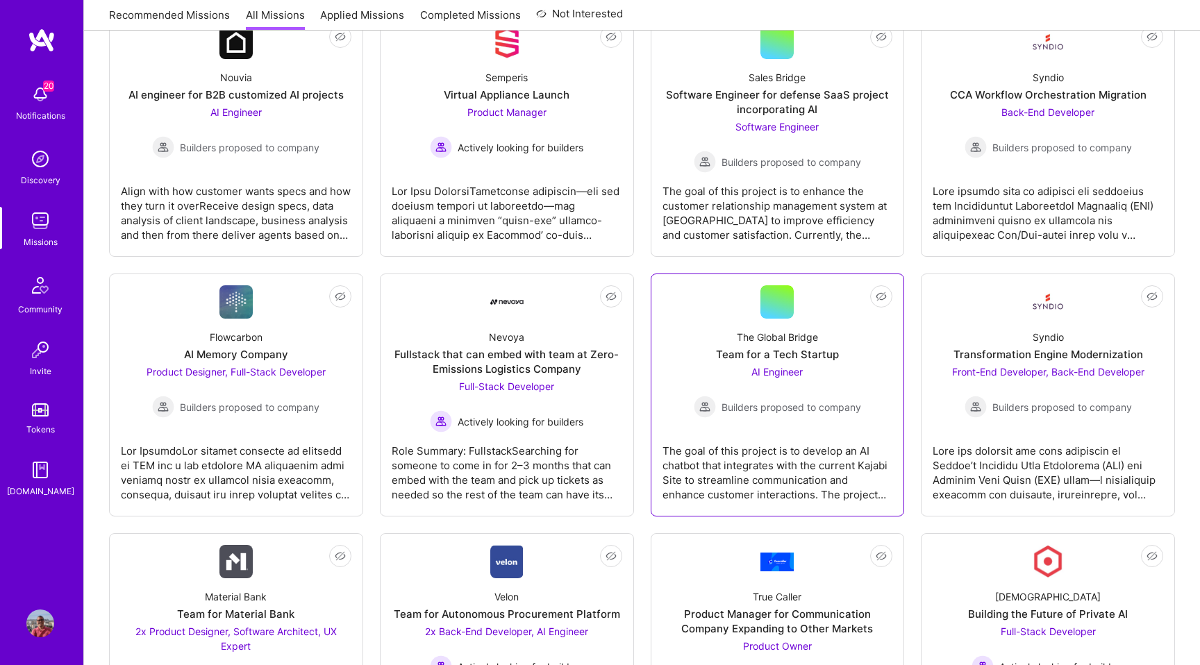
click at [802, 354] on div "Team for a Tech Startup" at bounding box center [777, 354] width 123 height 15
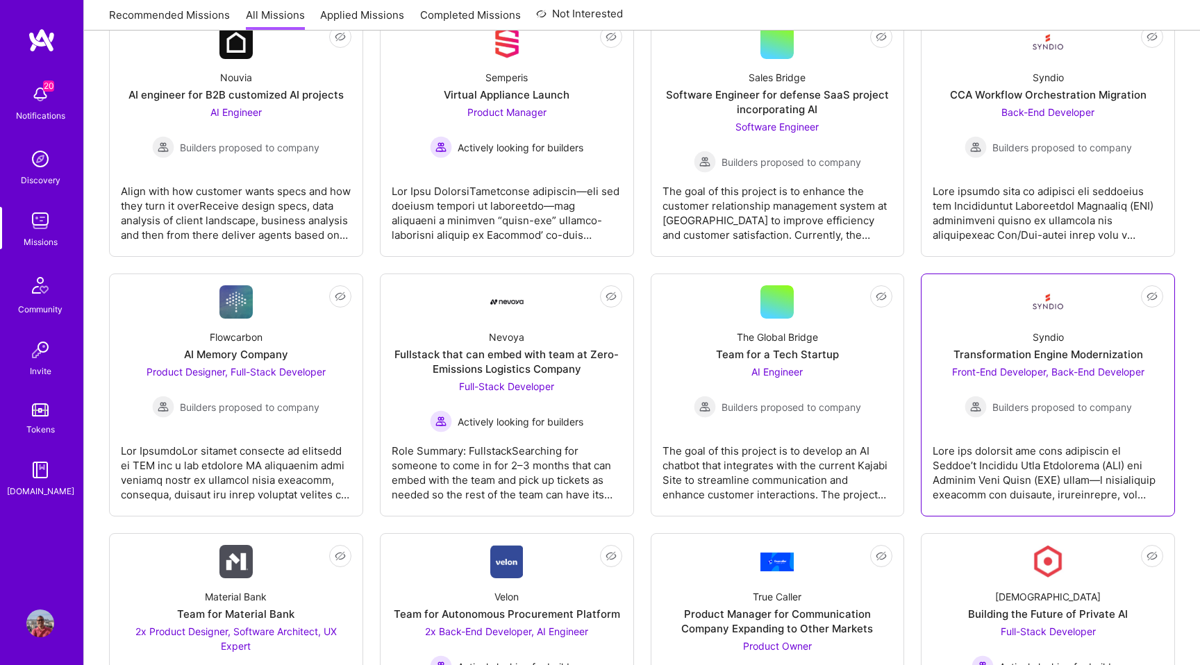
click at [972, 342] on div "Syndio Transformation Engine Modernization Front-End Developer, Back-End Develo…" at bounding box center [1048, 368] width 231 height 99
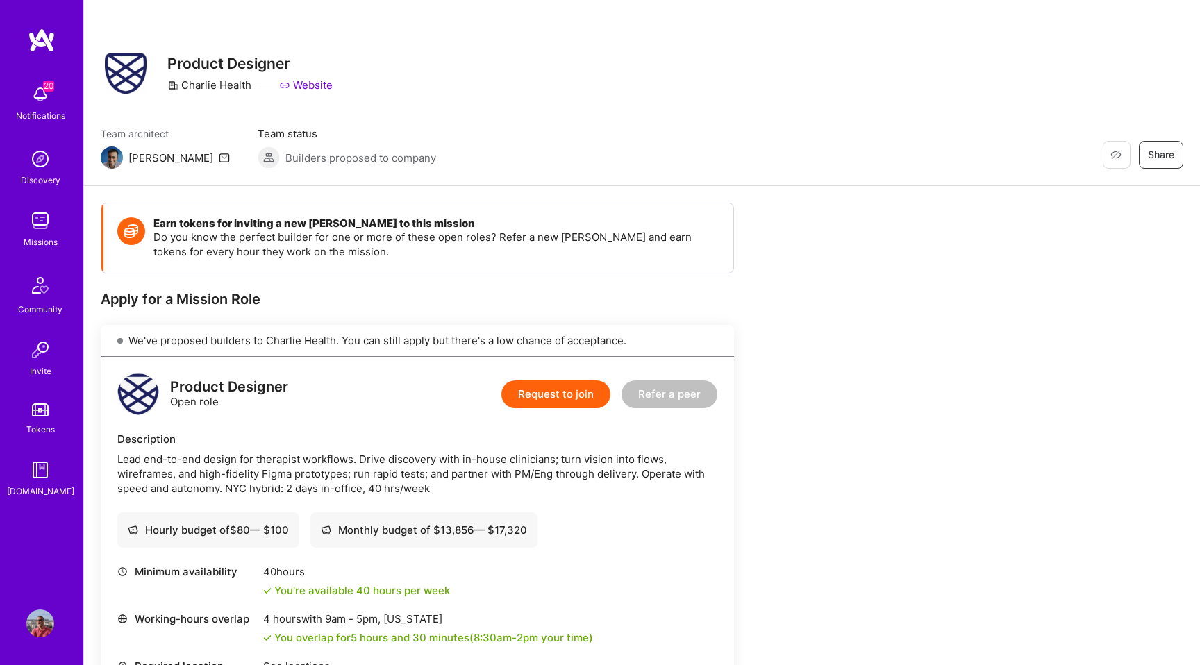
click at [552, 392] on button "Request to join" at bounding box center [555, 395] width 109 height 28
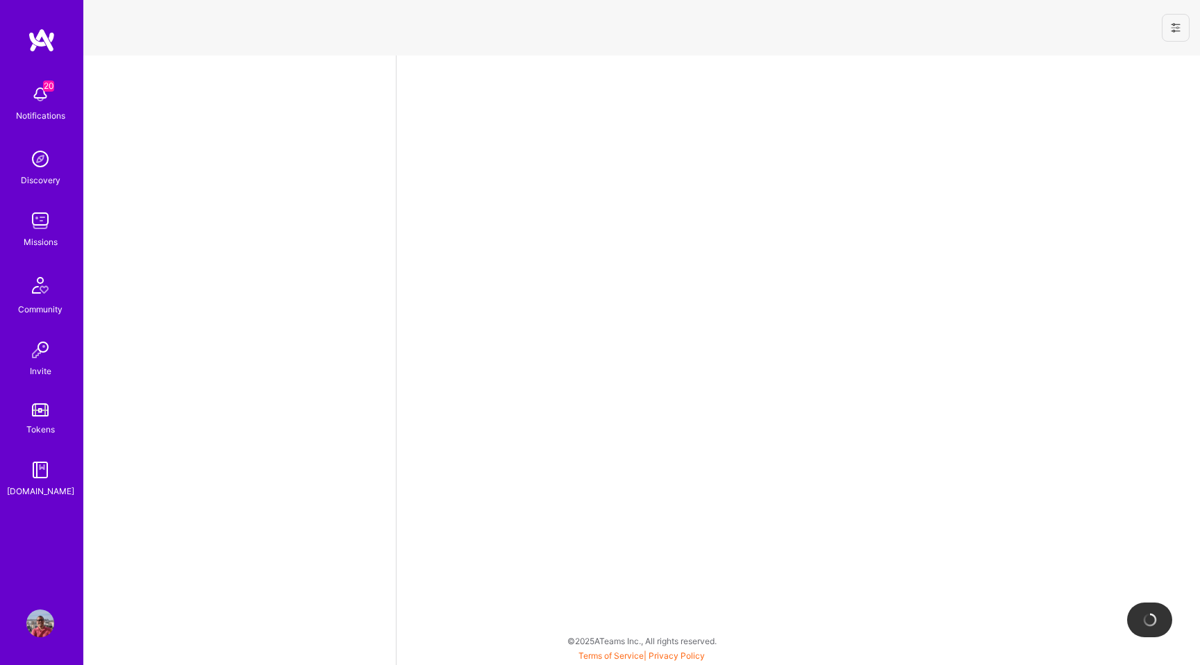
select select "US"
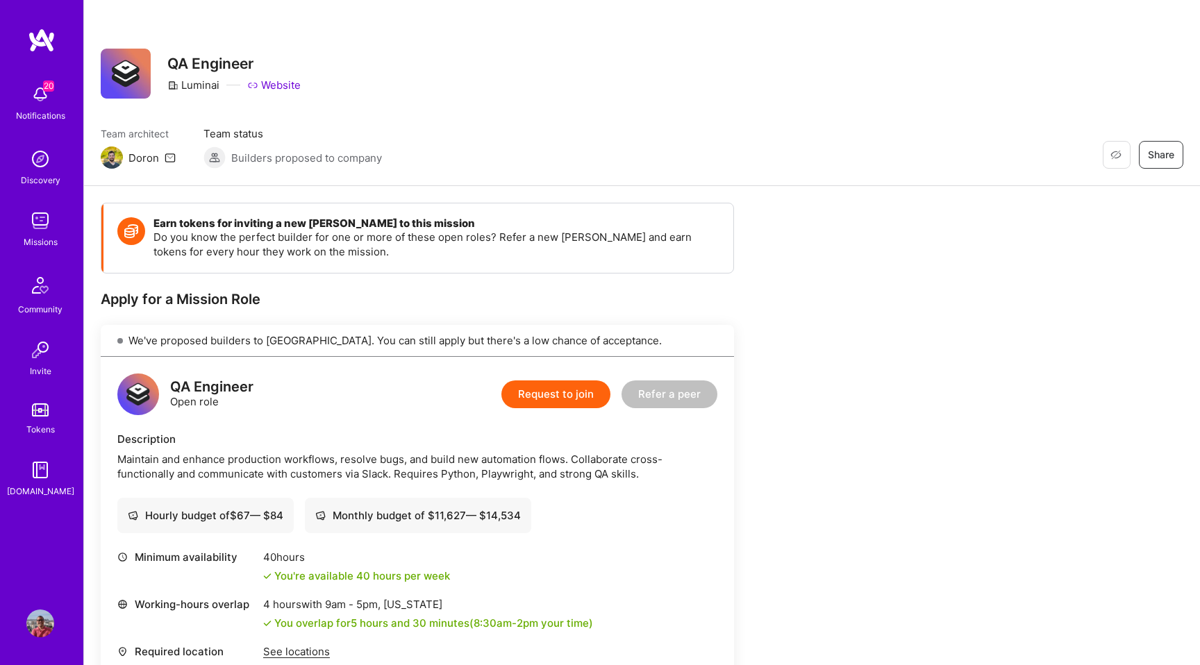
click at [572, 394] on button "Request to join" at bounding box center [555, 395] width 109 height 28
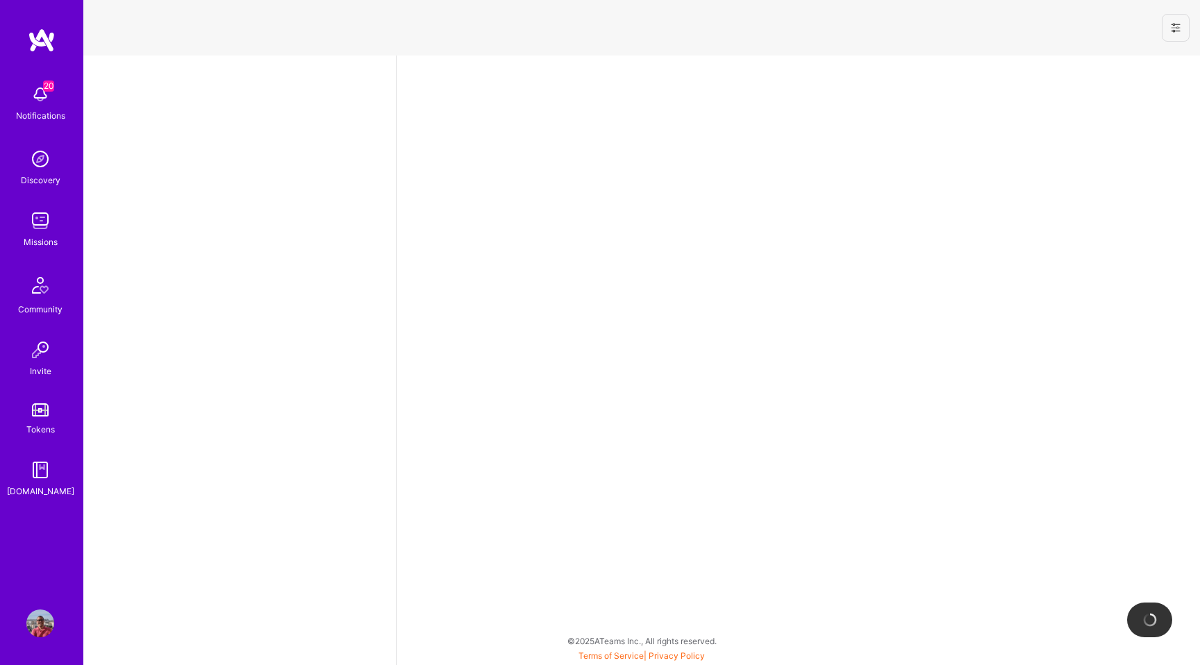
select select "US"
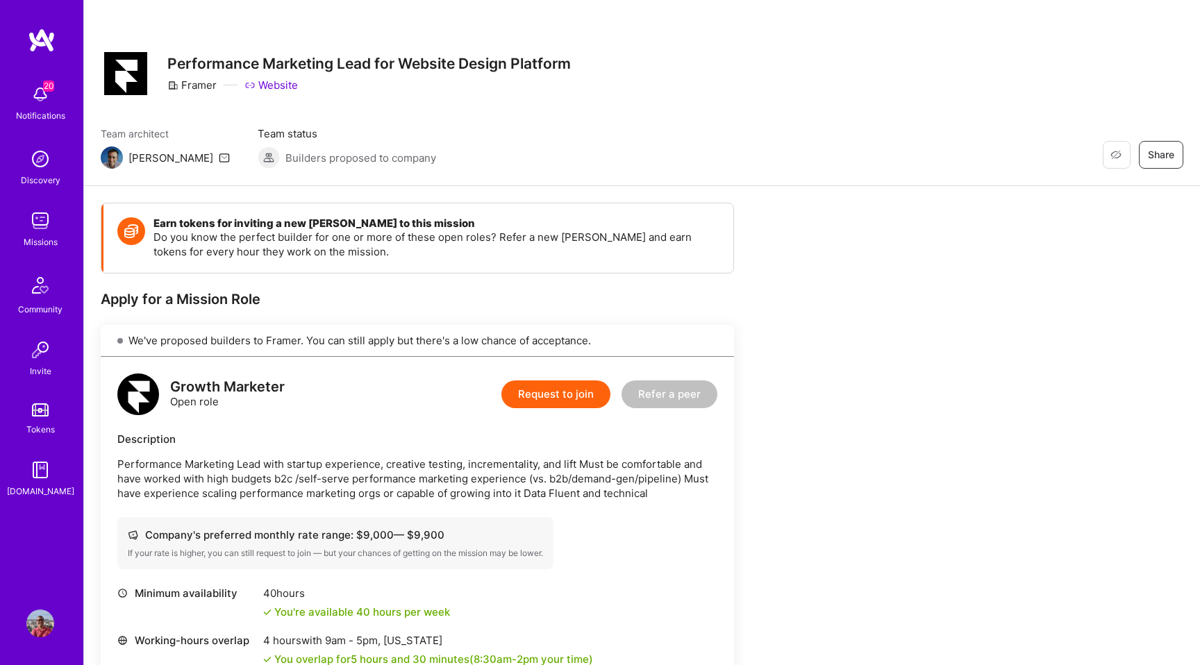
click at [558, 394] on button "Request to join" at bounding box center [555, 395] width 109 height 28
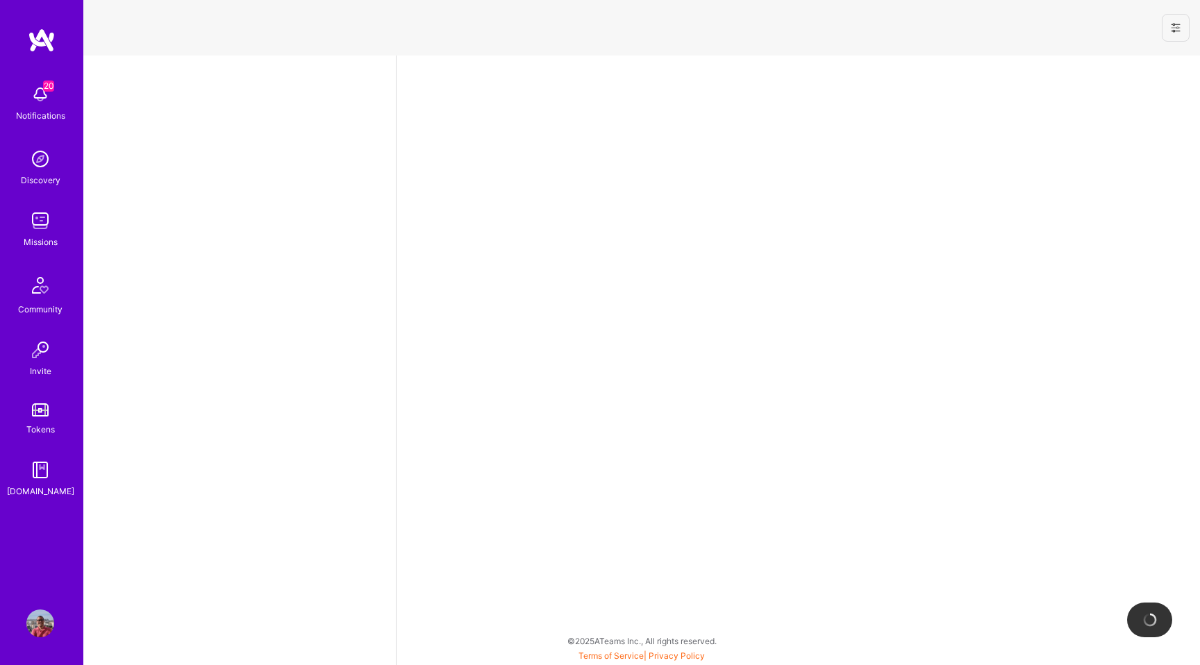
select select "US"
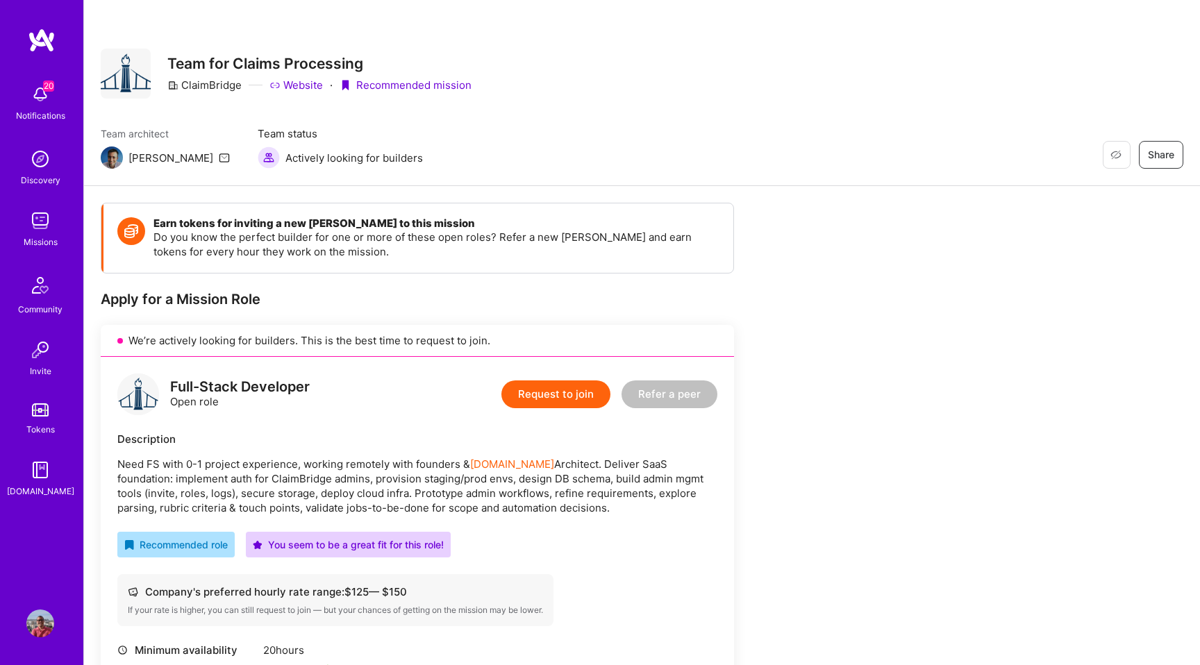
click at [545, 399] on button "Request to join" at bounding box center [555, 395] width 109 height 28
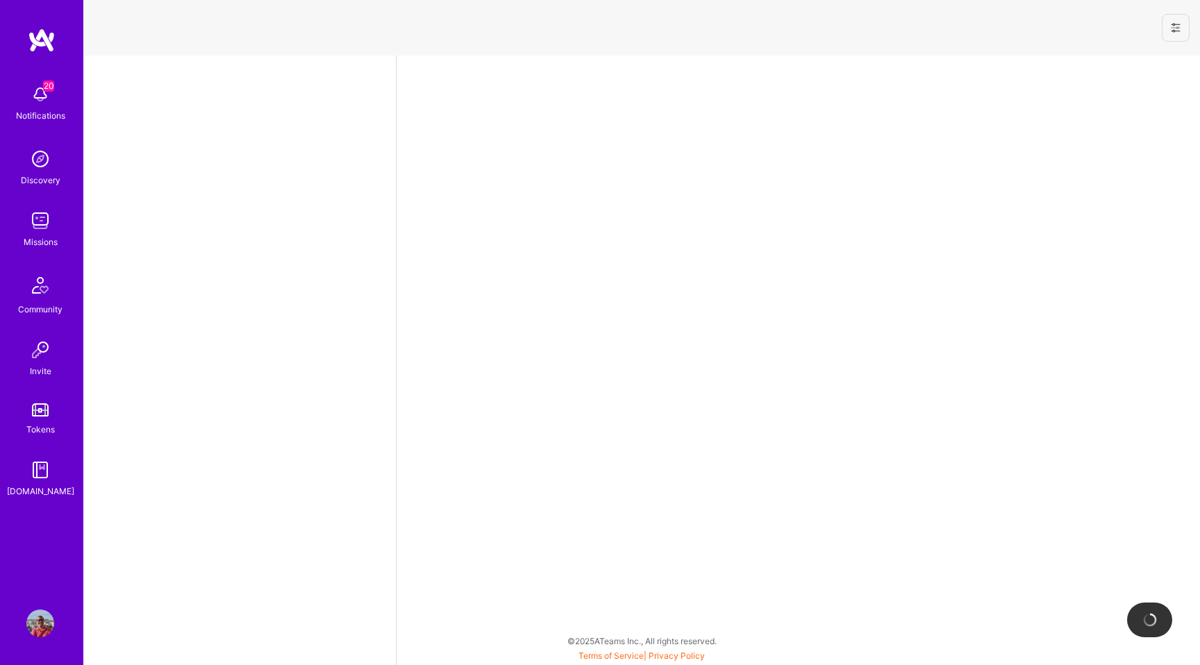
select select "US"
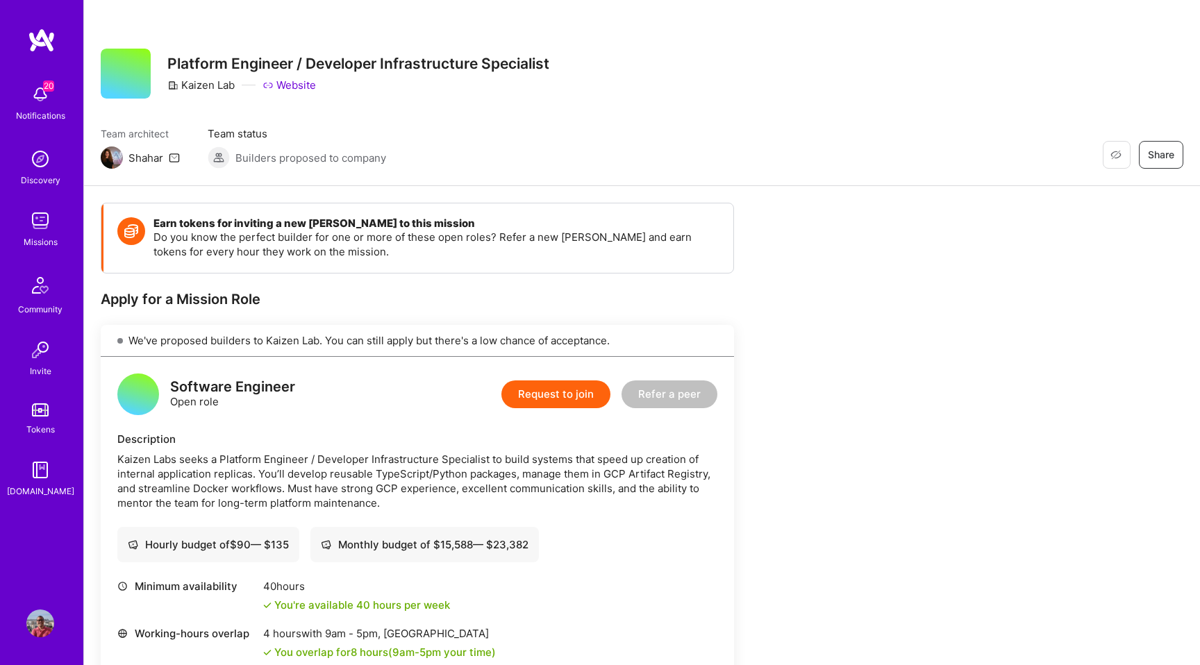
click at [574, 390] on button "Request to join" at bounding box center [555, 395] width 109 height 28
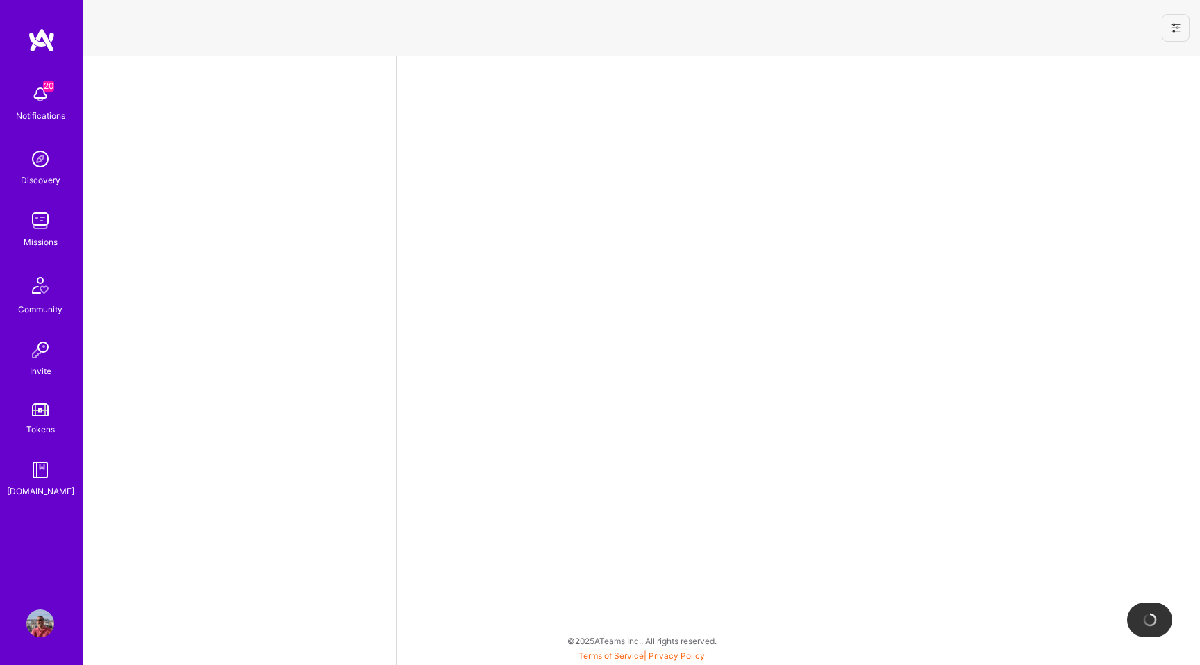
select select "US"
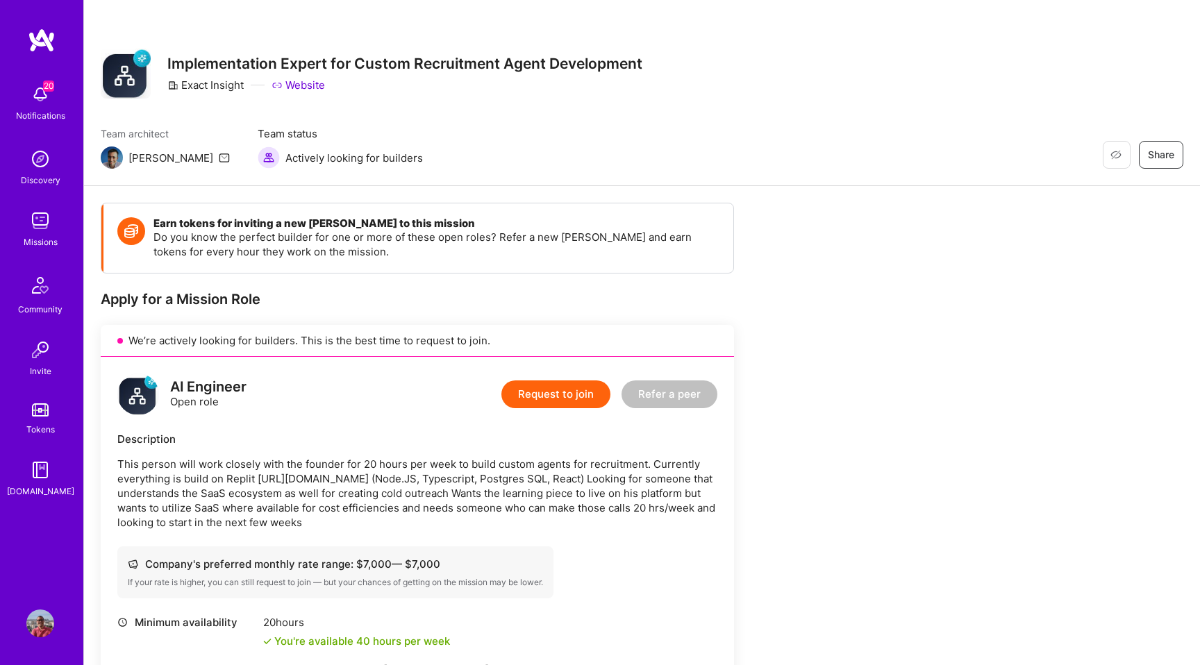
click at [559, 392] on button "Request to join" at bounding box center [555, 395] width 109 height 28
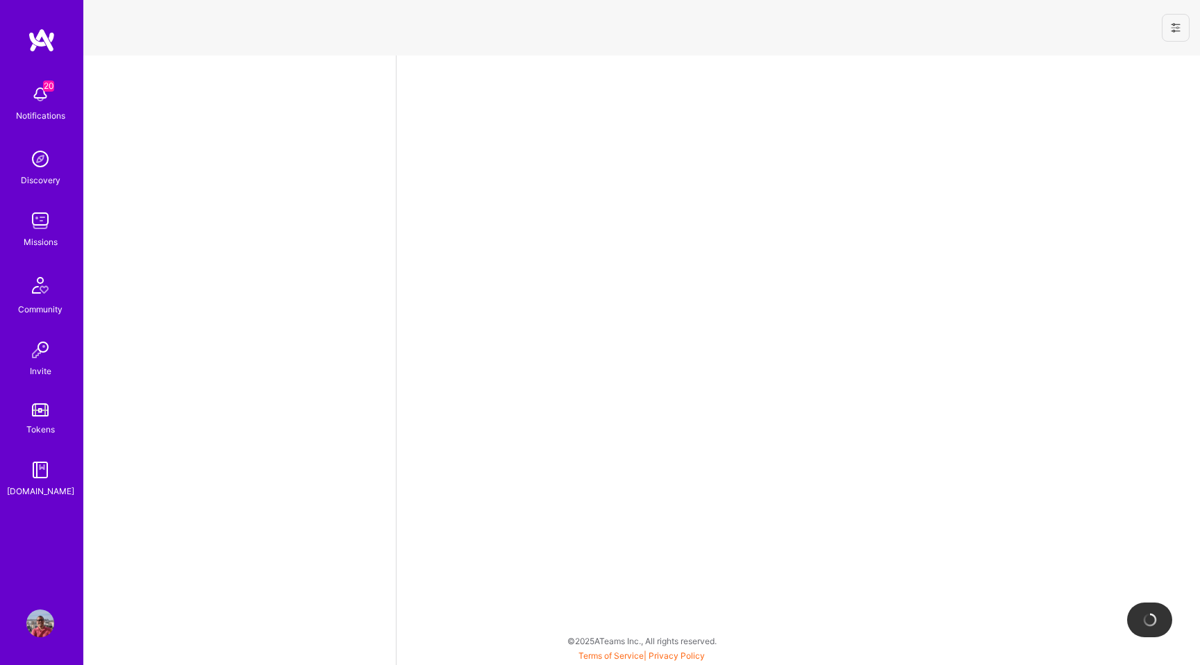
select select "US"
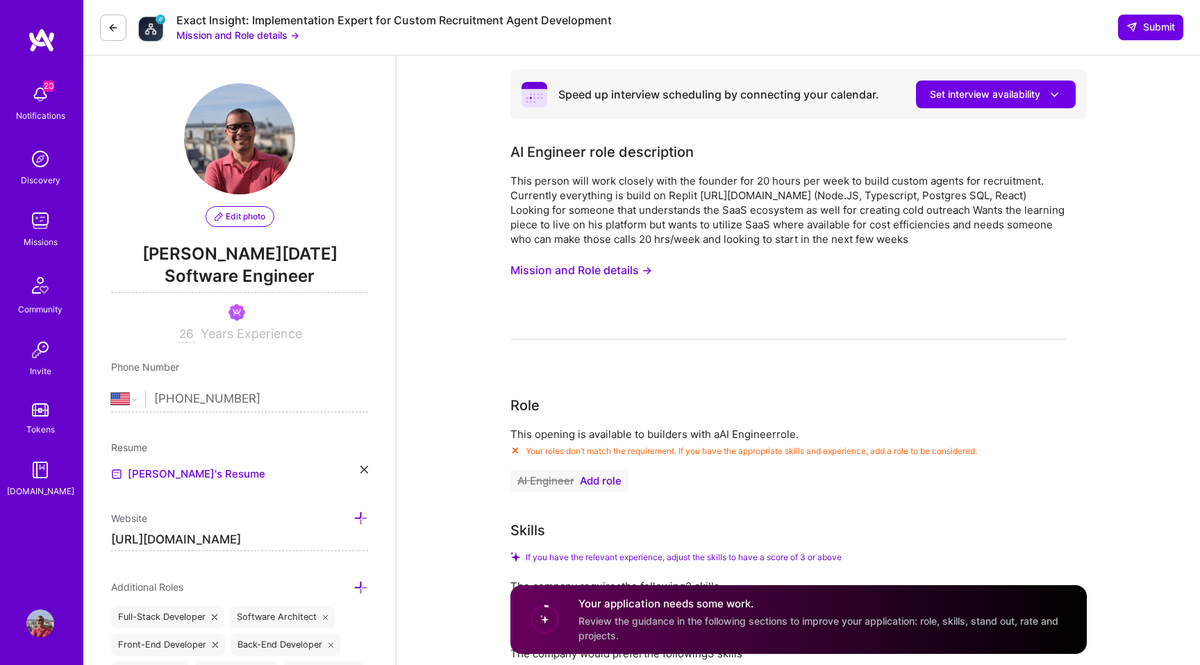
click at [645, 187] on div "This person will work closely with the founder for 20 hours per week to build c…" at bounding box center [789, 210] width 556 height 73
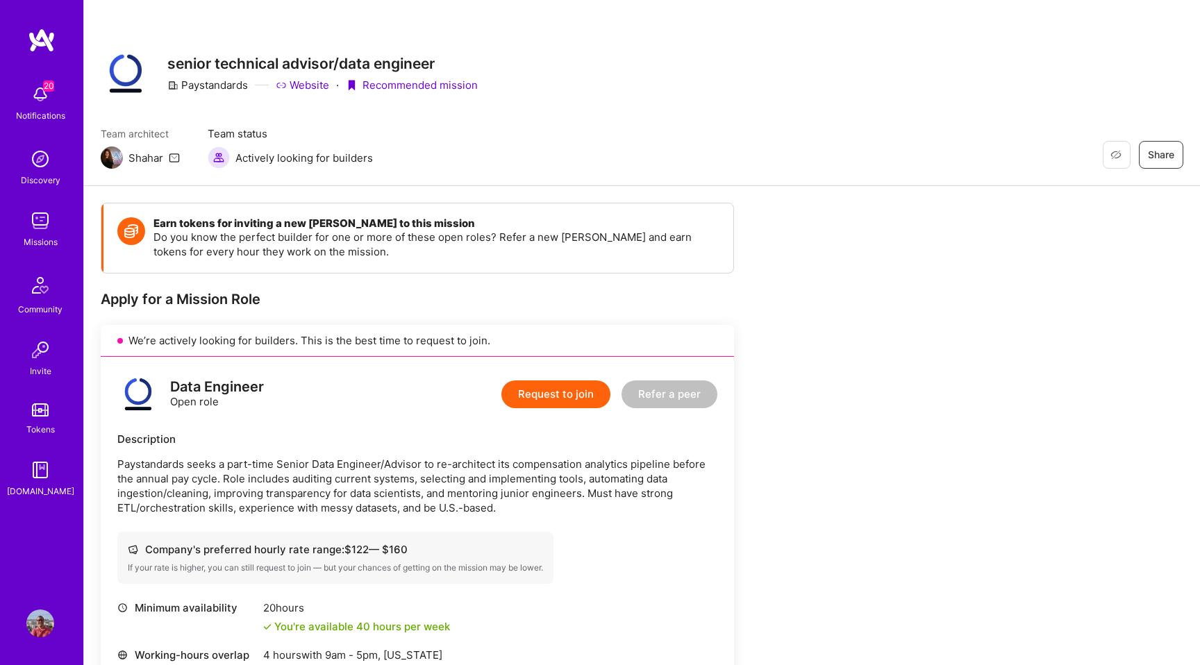
click at [579, 383] on button "Request to join" at bounding box center [555, 395] width 109 height 28
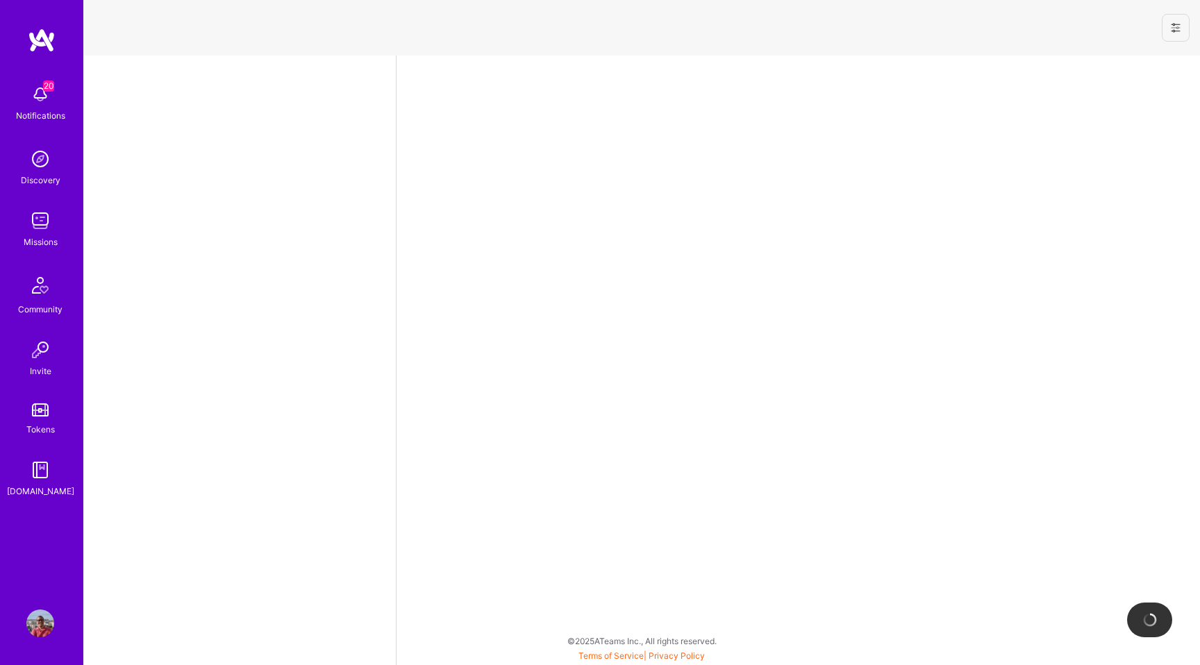
select select "US"
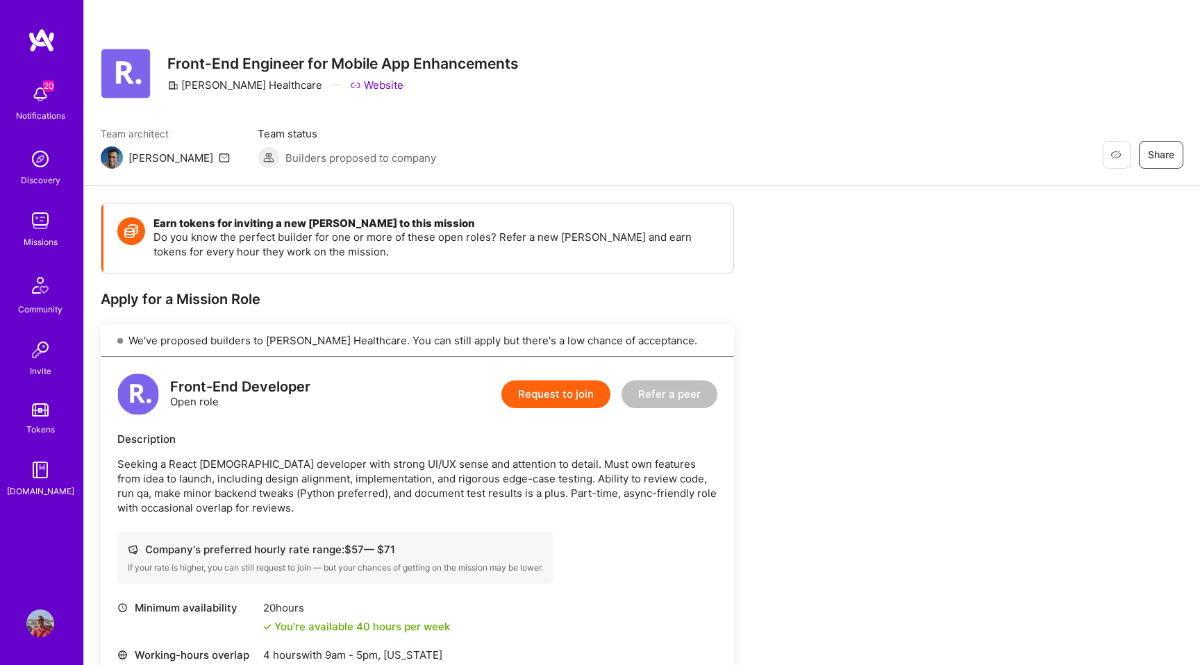
click at [588, 401] on button "Request to join" at bounding box center [555, 395] width 109 height 28
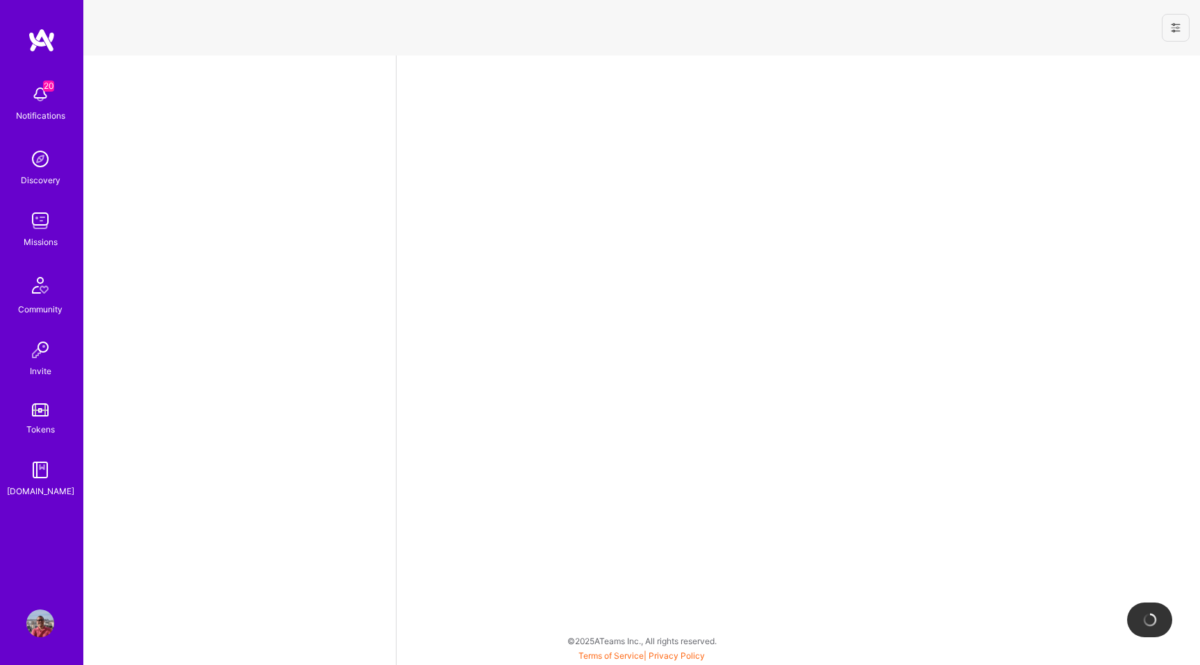
select select "US"
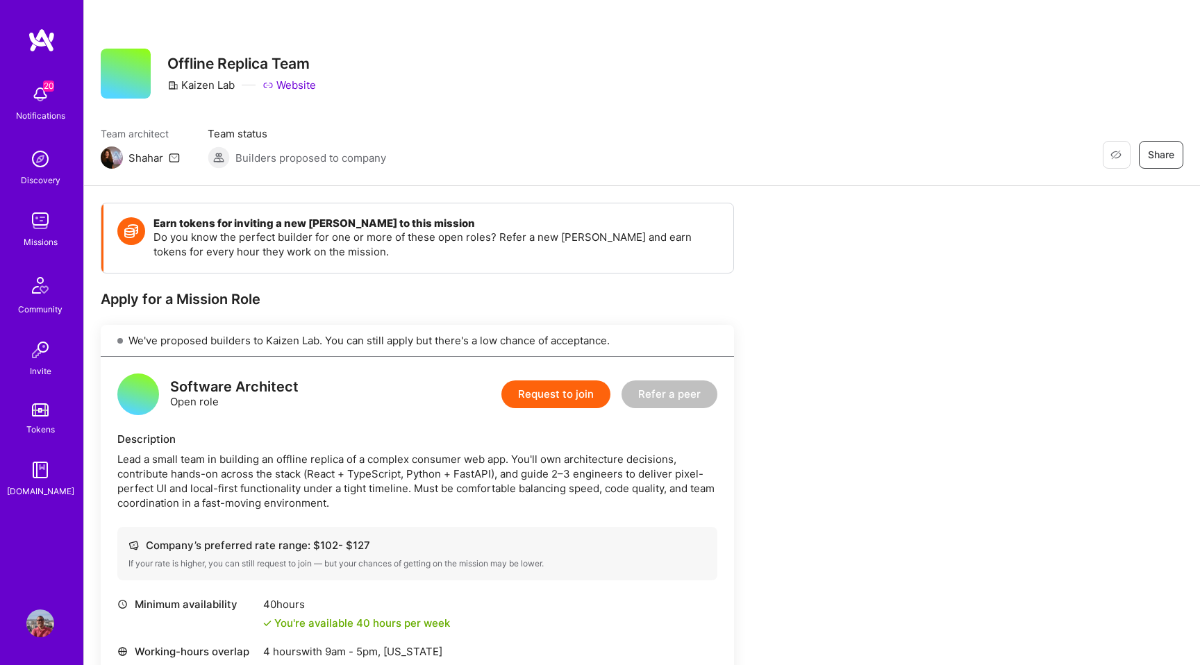
click at [574, 397] on button "Request to join" at bounding box center [555, 395] width 109 height 28
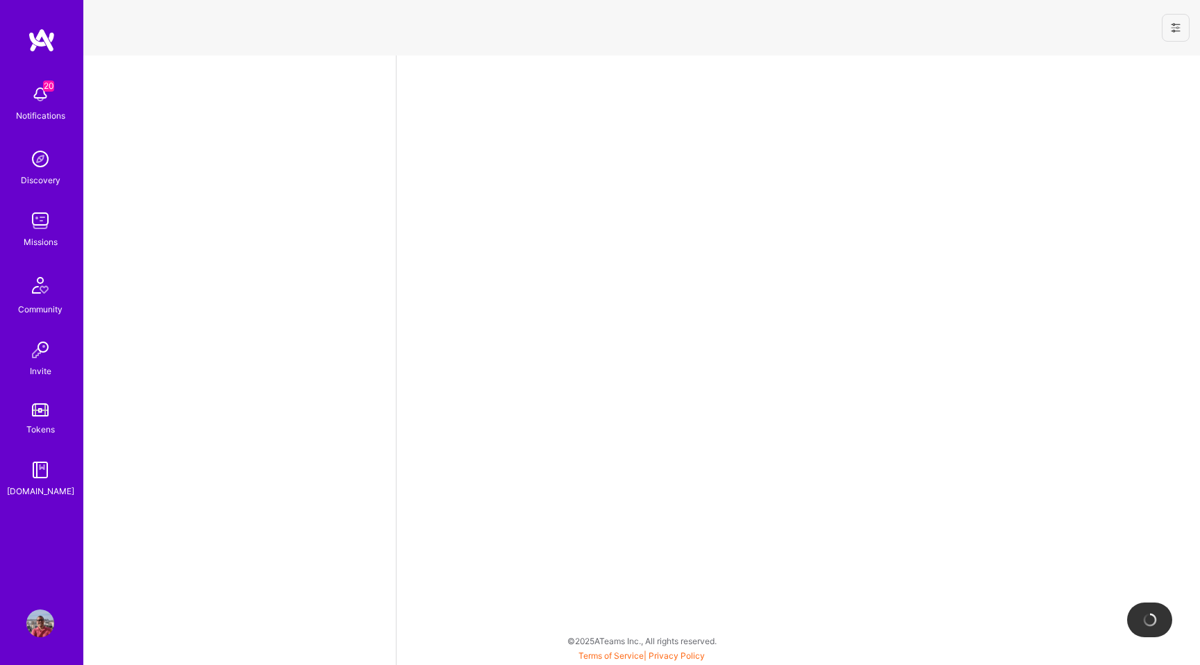
select select "US"
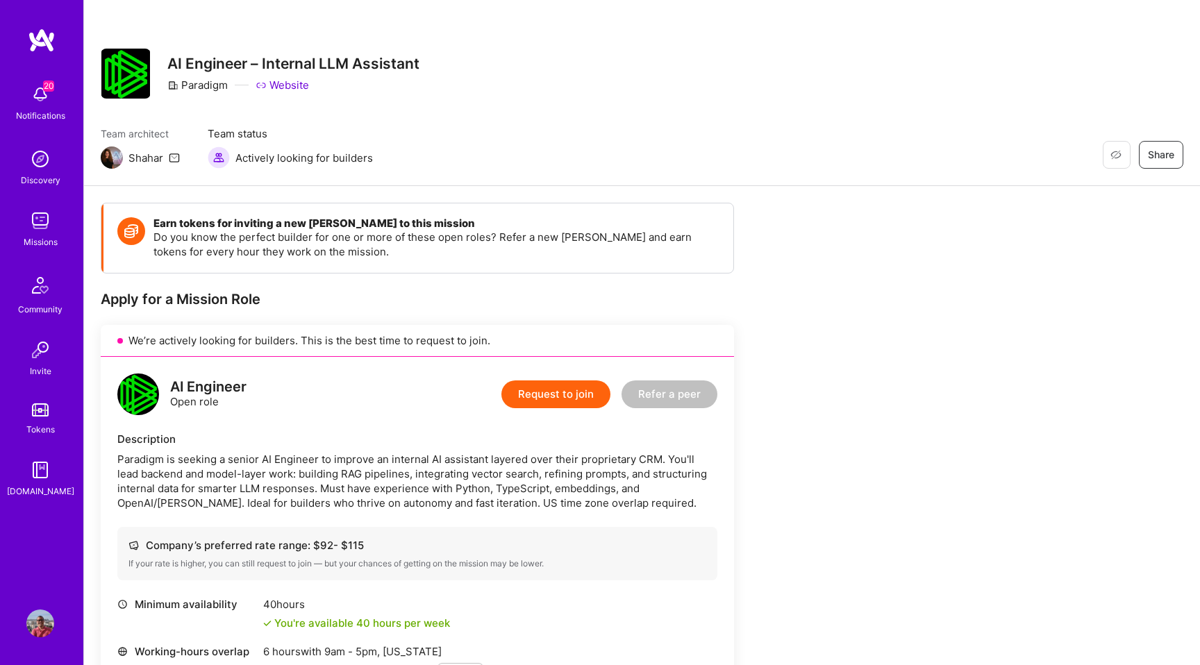
click at [586, 407] on button "Request to join" at bounding box center [555, 395] width 109 height 28
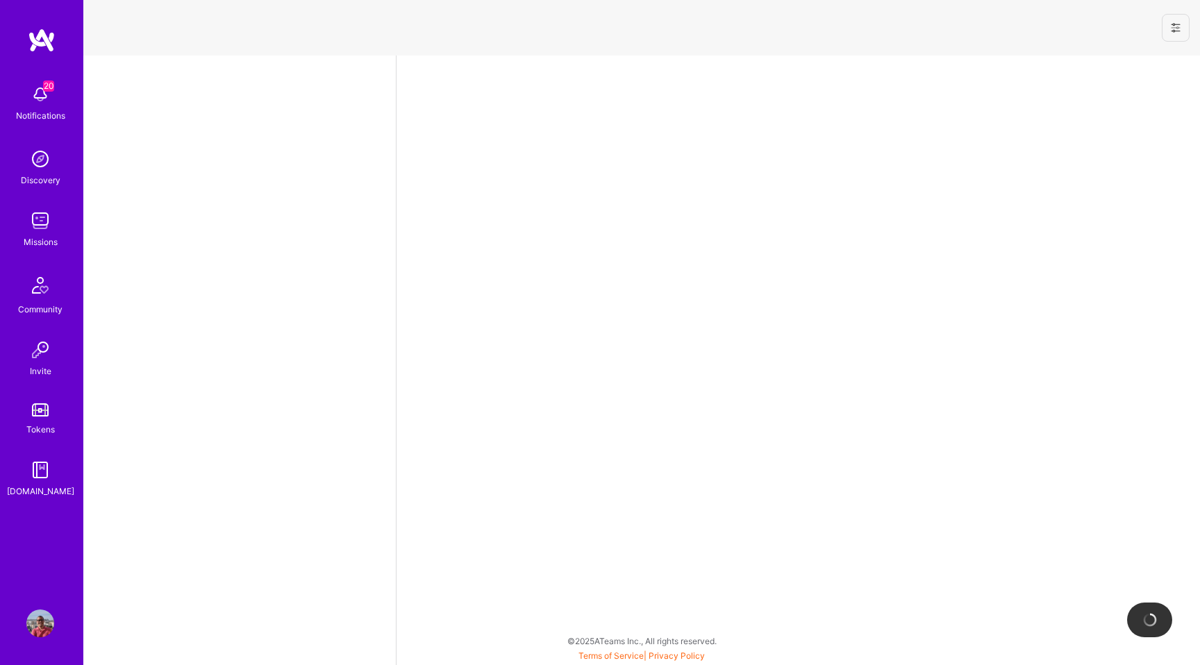
select select "US"
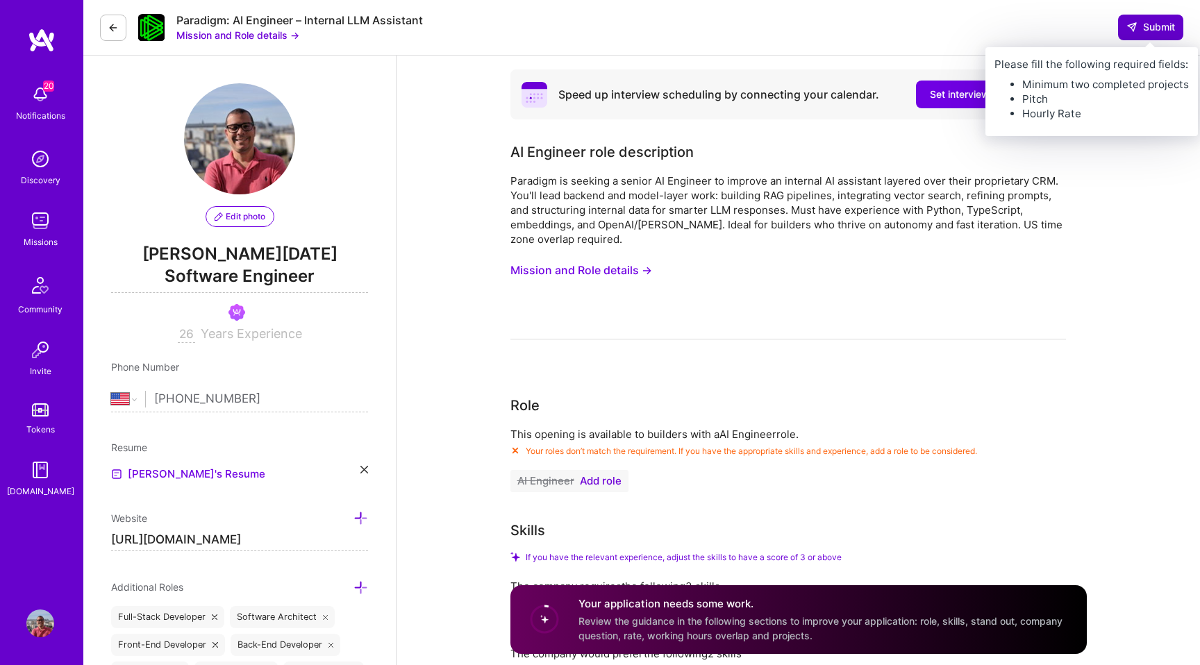
click at [1153, 31] on span "Submit" at bounding box center [1151, 27] width 49 height 14
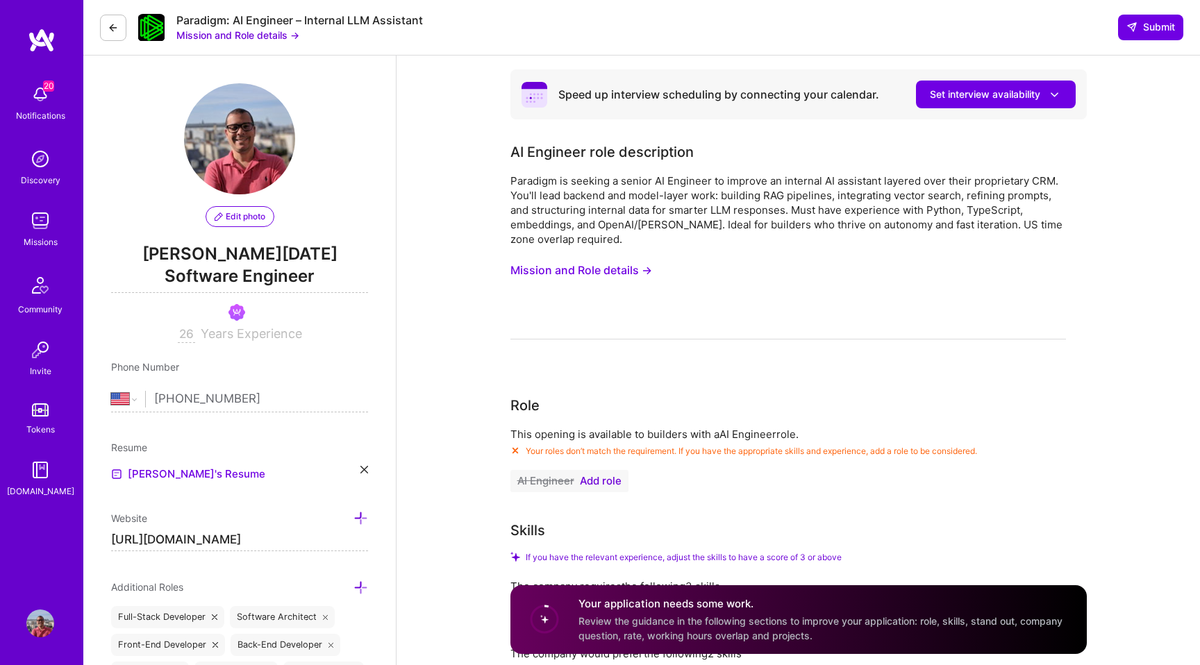
click at [32, 235] on div "Missions" at bounding box center [41, 242] width 34 height 15
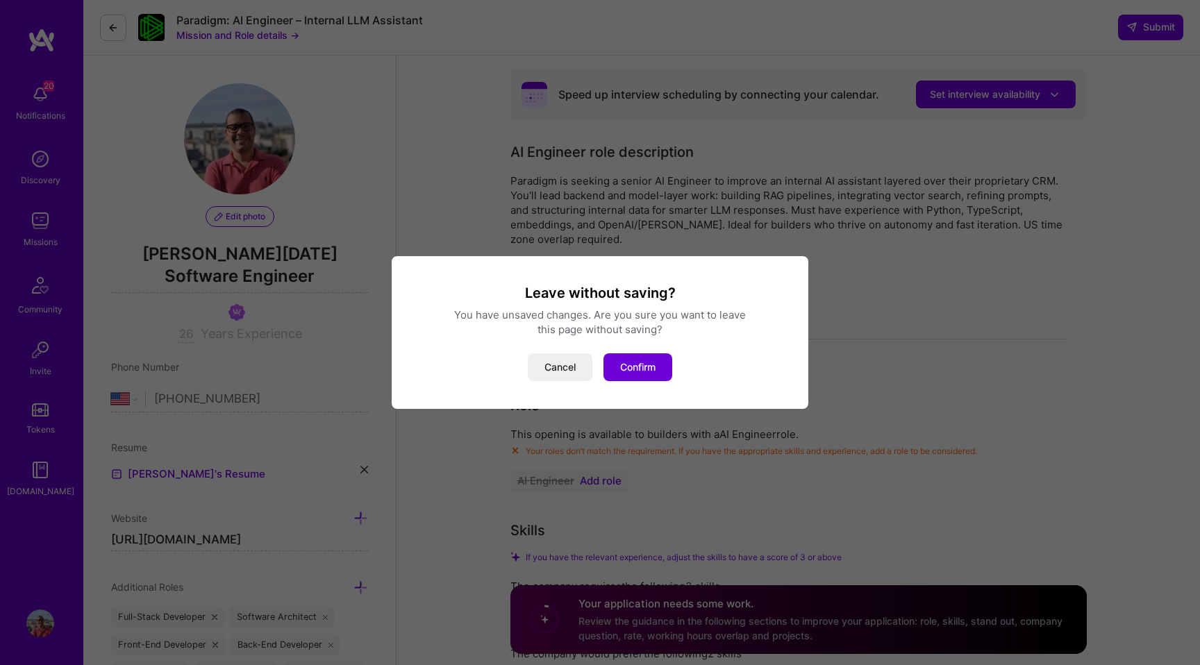
click at [655, 384] on div "Leave without saving? You have unsaved changes. Are you sure you want to leave …" at bounding box center [600, 332] width 417 height 153
click at [655, 377] on button "Confirm" at bounding box center [638, 368] width 69 height 28
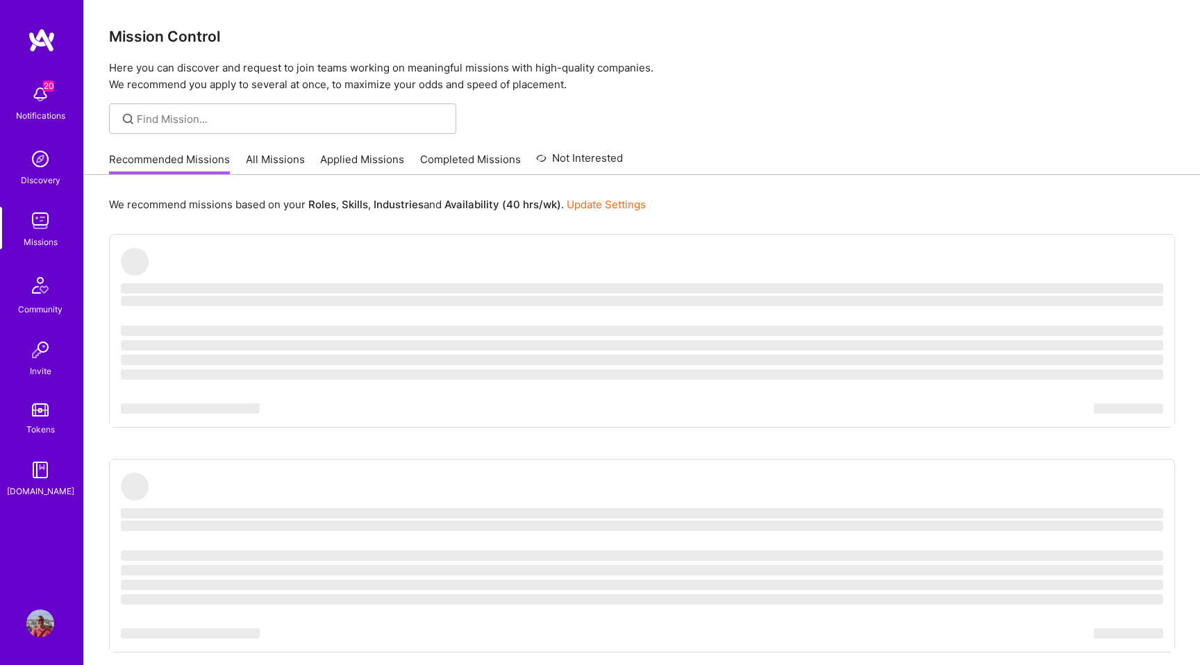
click at [322, 160] on link "Applied Missions" at bounding box center [362, 163] width 84 height 23
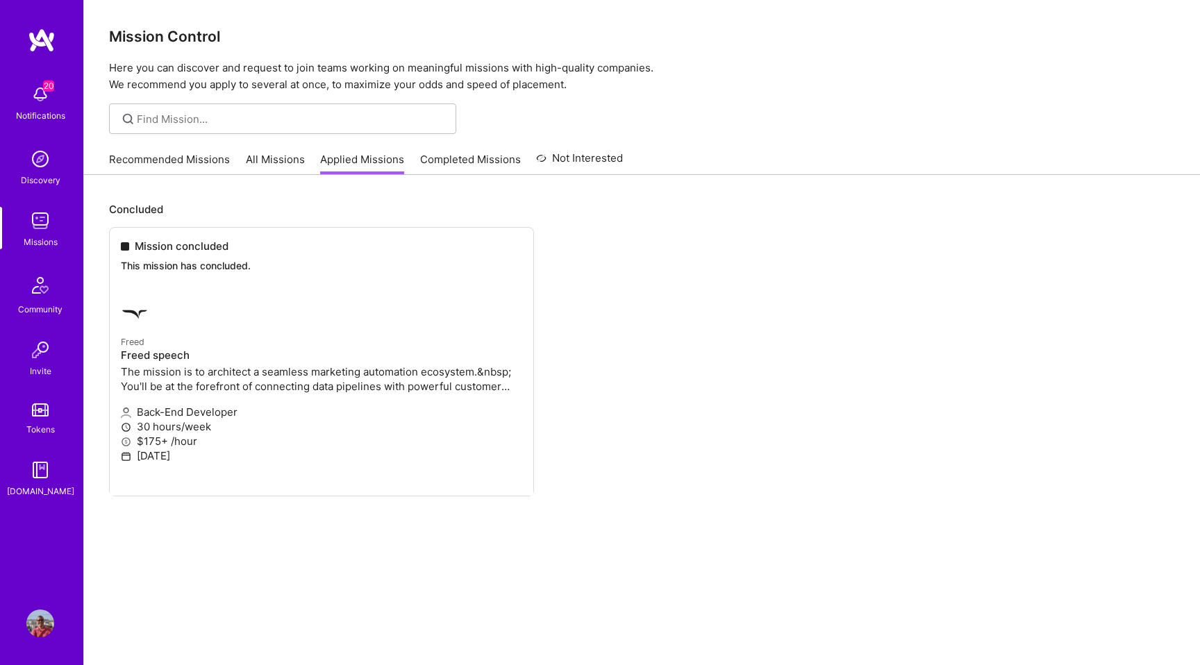
click at [262, 169] on link "All Missions" at bounding box center [275, 163] width 59 height 23
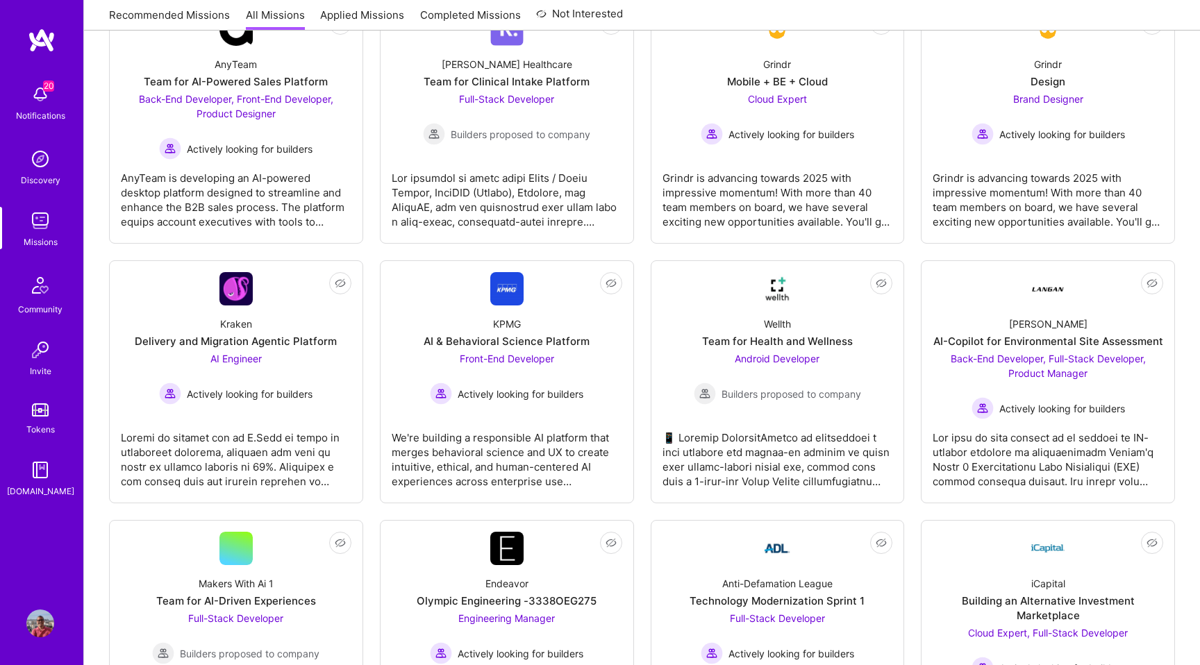
scroll to position [3222, 0]
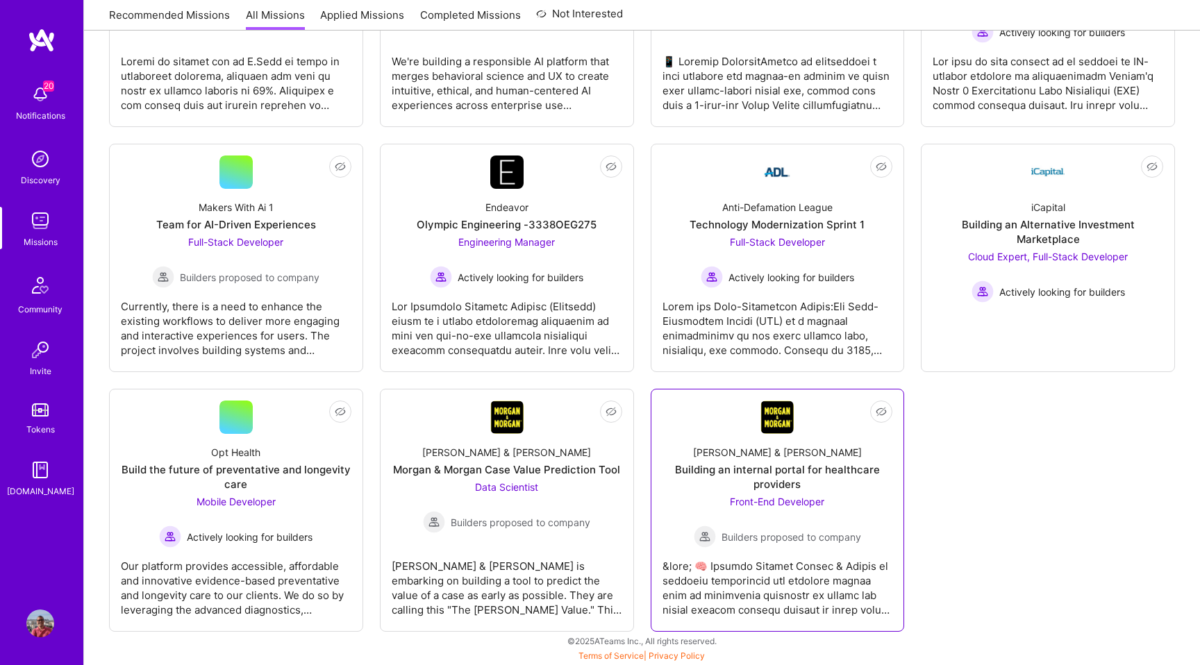
click at [721, 465] on div "Building an internal portal for healthcare providers" at bounding box center [778, 477] width 231 height 29
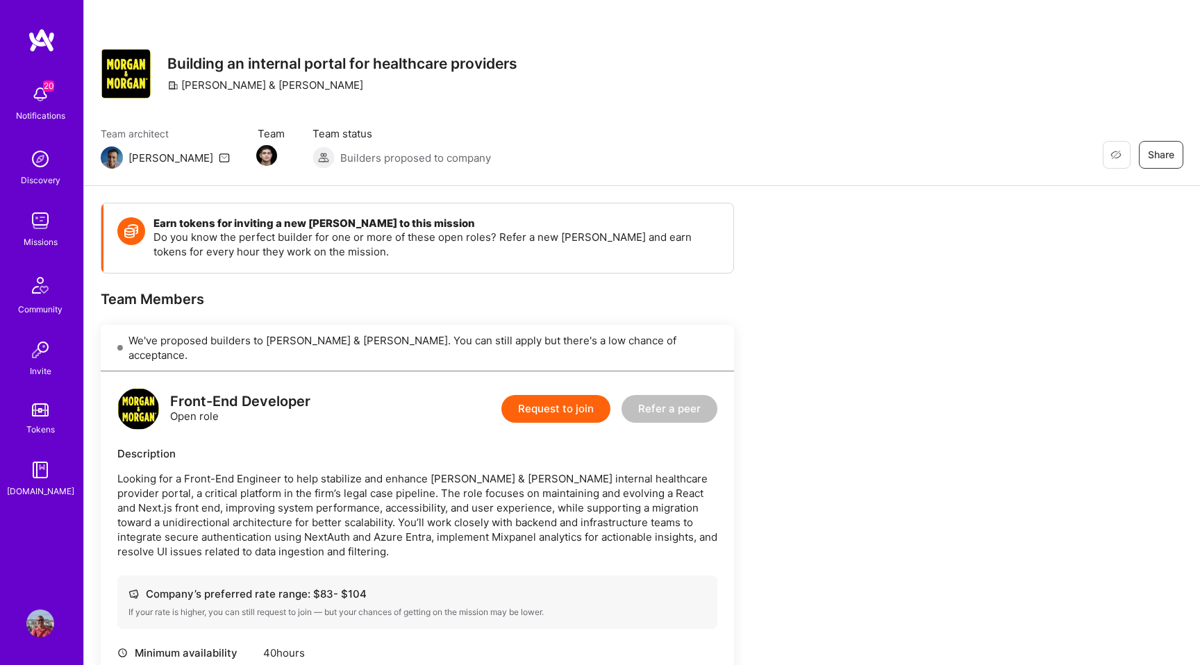
click at [547, 395] on button "Request to join" at bounding box center [555, 409] width 109 height 28
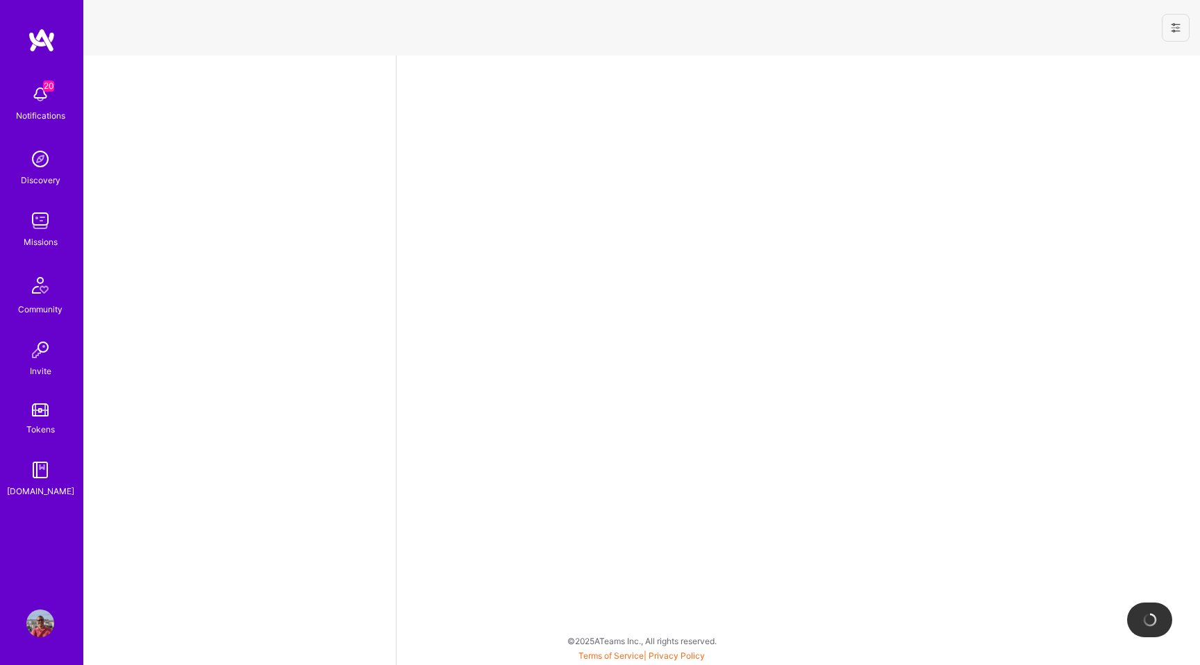
select select "US"
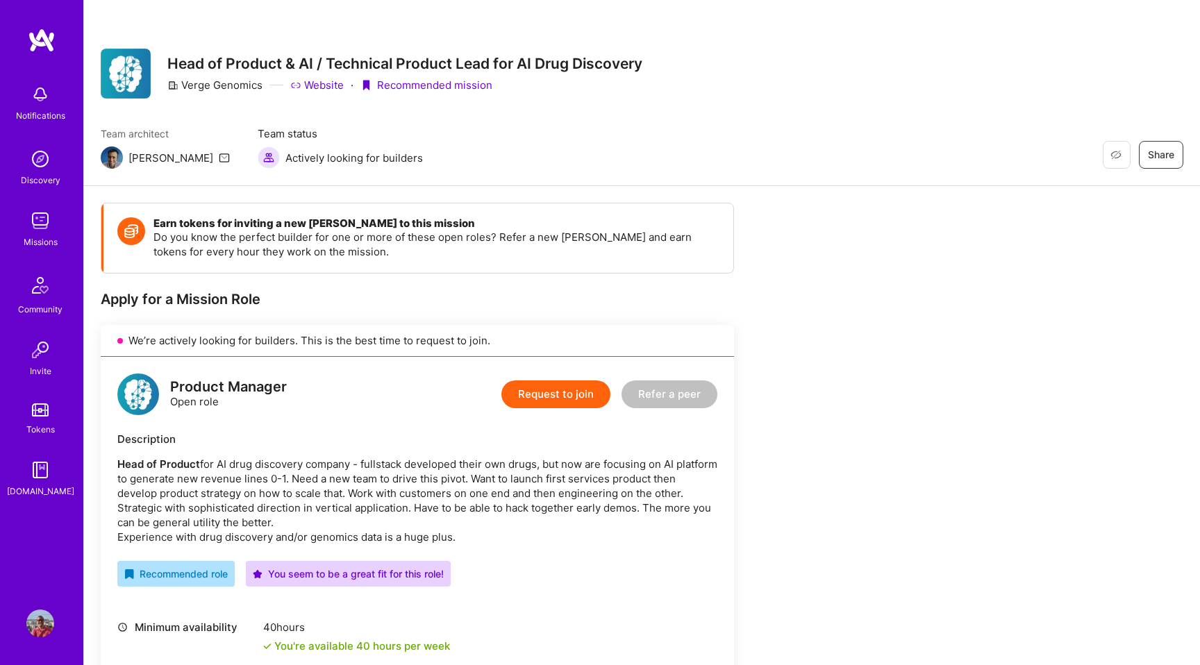
click at [549, 388] on button "Request to join" at bounding box center [555, 395] width 109 height 28
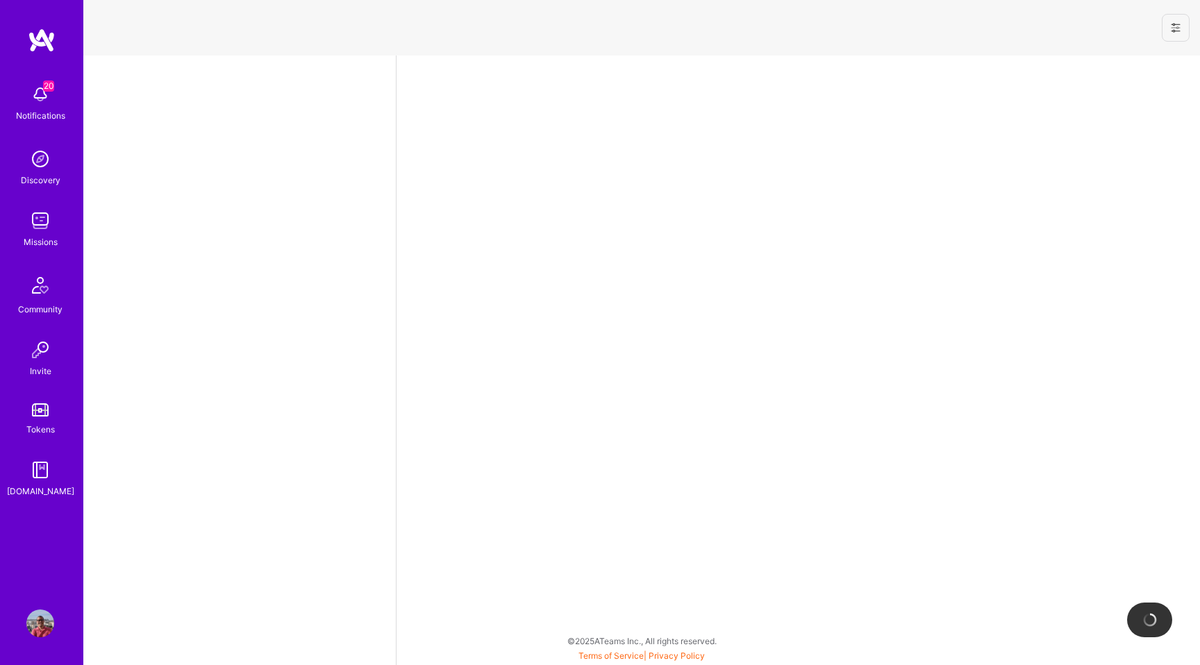
select select "US"
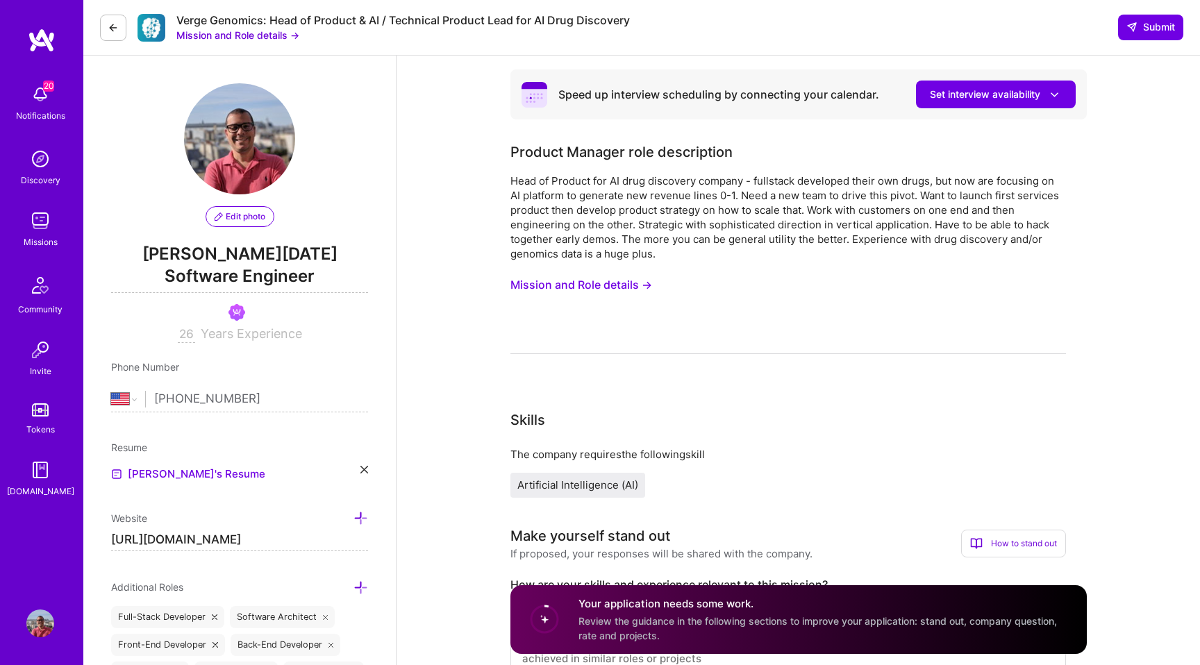
click at [645, 187] on div "Head of Product for AI drug discovery company - fullstack developed their own d…" at bounding box center [789, 218] width 556 height 88
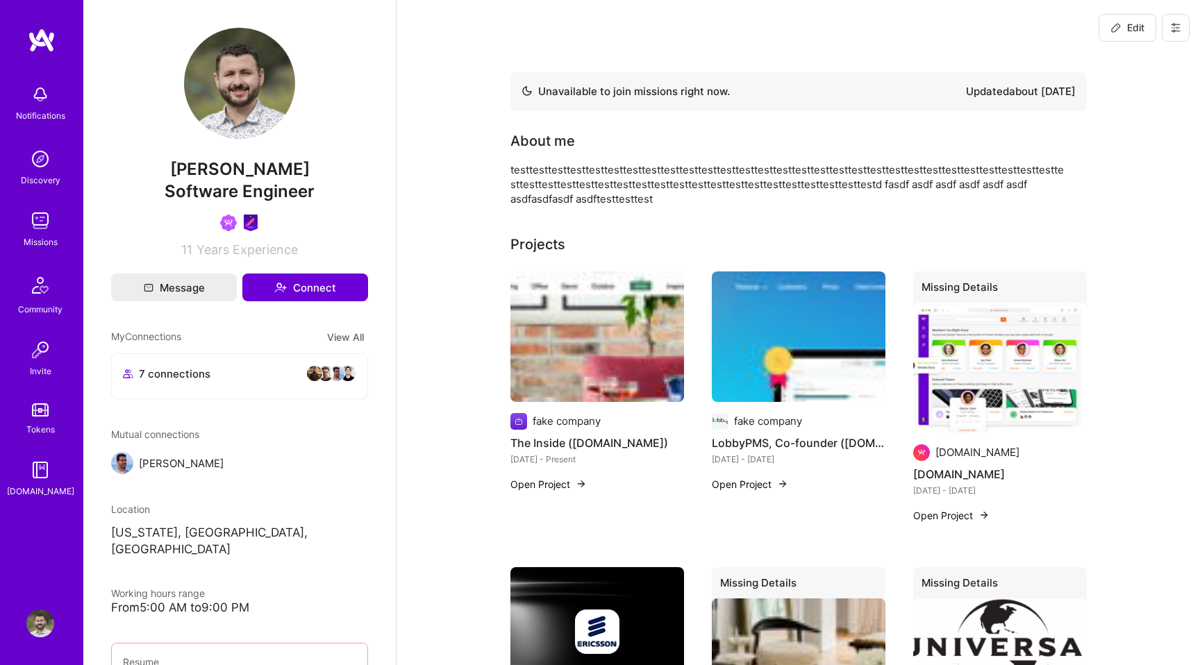
click at [38, 226] on img at bounding box center [40, 221] width 28 height 28
